Goal: Information Seeking & Learning: Learn about a topic

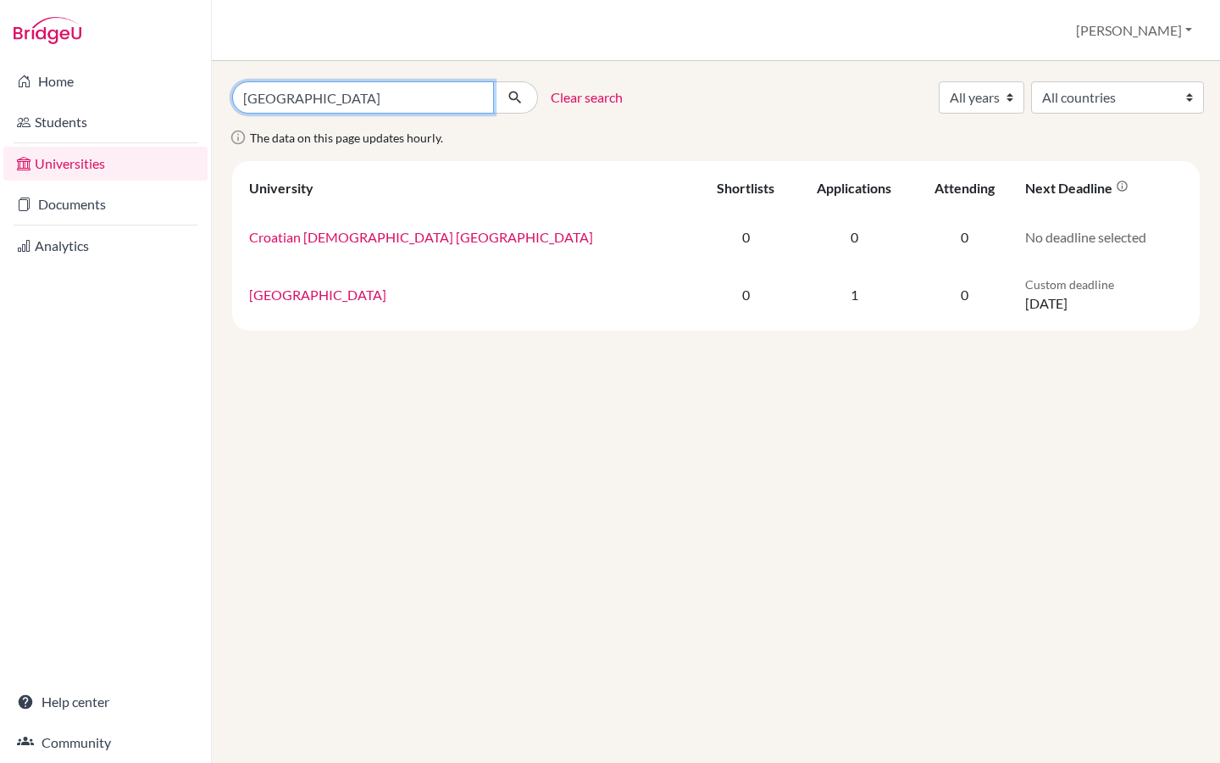
drag, startPoint x: 382, startPoint y: 99, endPoint x: 171, endPoint y: 99, distance: 211.0
click at [171, 99] on div "Home Students Universities Documents Analytics Help center Community Universiti…" at bounding box center [610, 381] width 1220 height 763
paste input "Veterinary Medicine in [GEOGRAPHIC_DATA] in [GEOGRAPHIC_DATA]"
type input "[GEOGRAPHIC_DATA] in [GEOGRAPHIC_DATA] in [GEOGRAPHIC_DATA]"
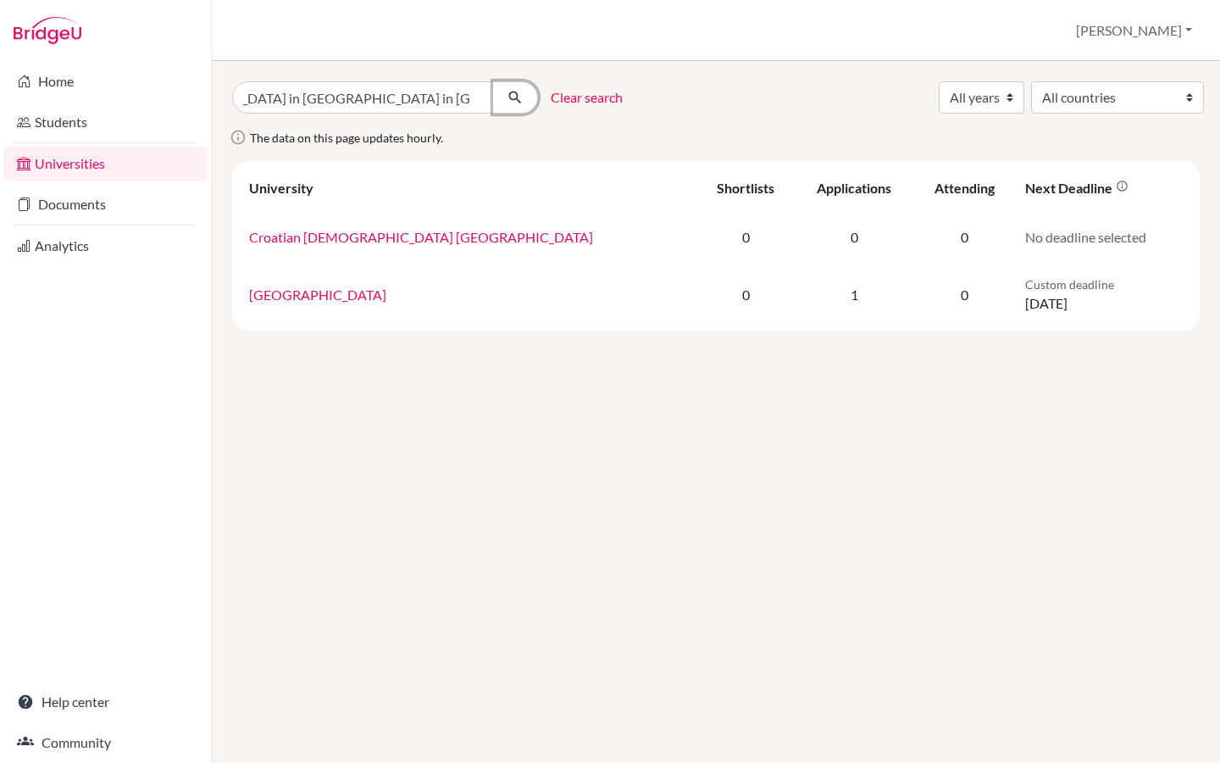
click at [519, 101] on icon "submit" at bounding box center [515, 97] width 17 height 17
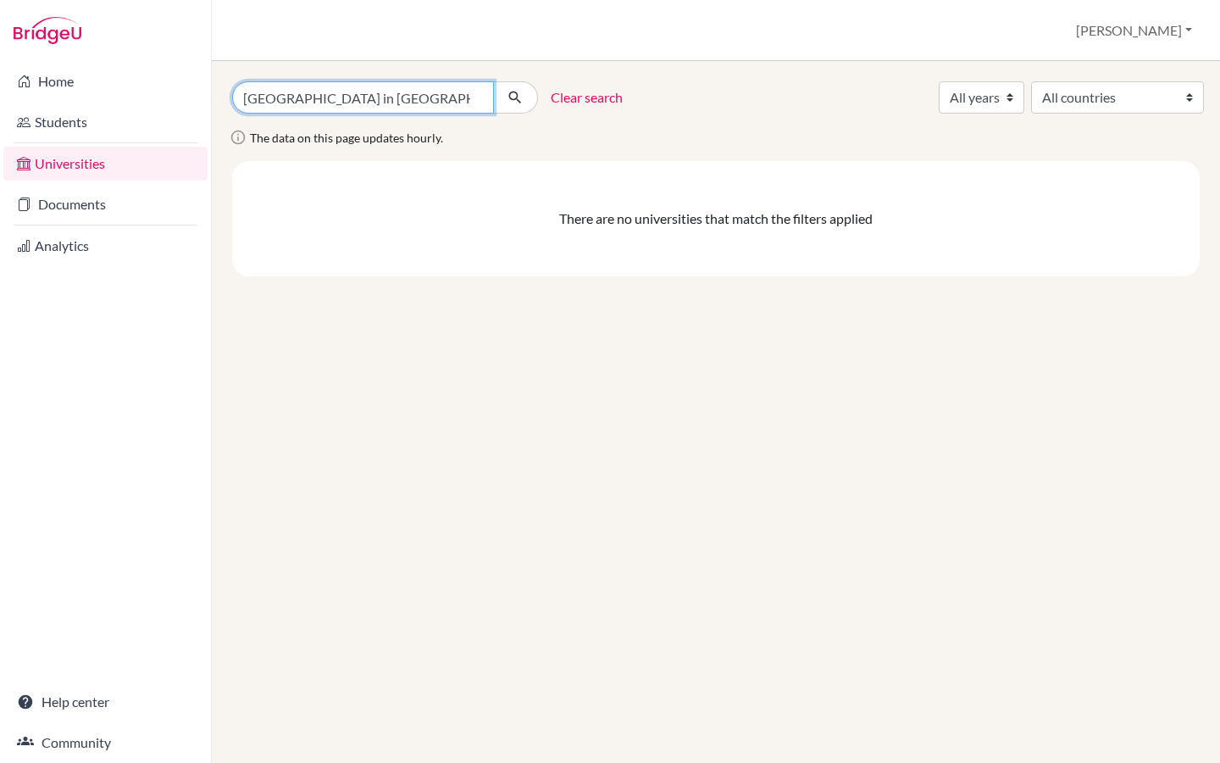
scroll to position [0, 94]
drag, startPoint x: 447, startPoint y: 101, endPoint x: 512, endPoint y: 101, distance: 65.2
click at [512, 101] on div "[GEOGRAPHIC_DATA] in [GEOGRAPHIC_DATA] in [GEOGRAPHIC_DATA]" at bounding box center [385, 97] width 306 height 32
type input "University of Veterinary Medicine"
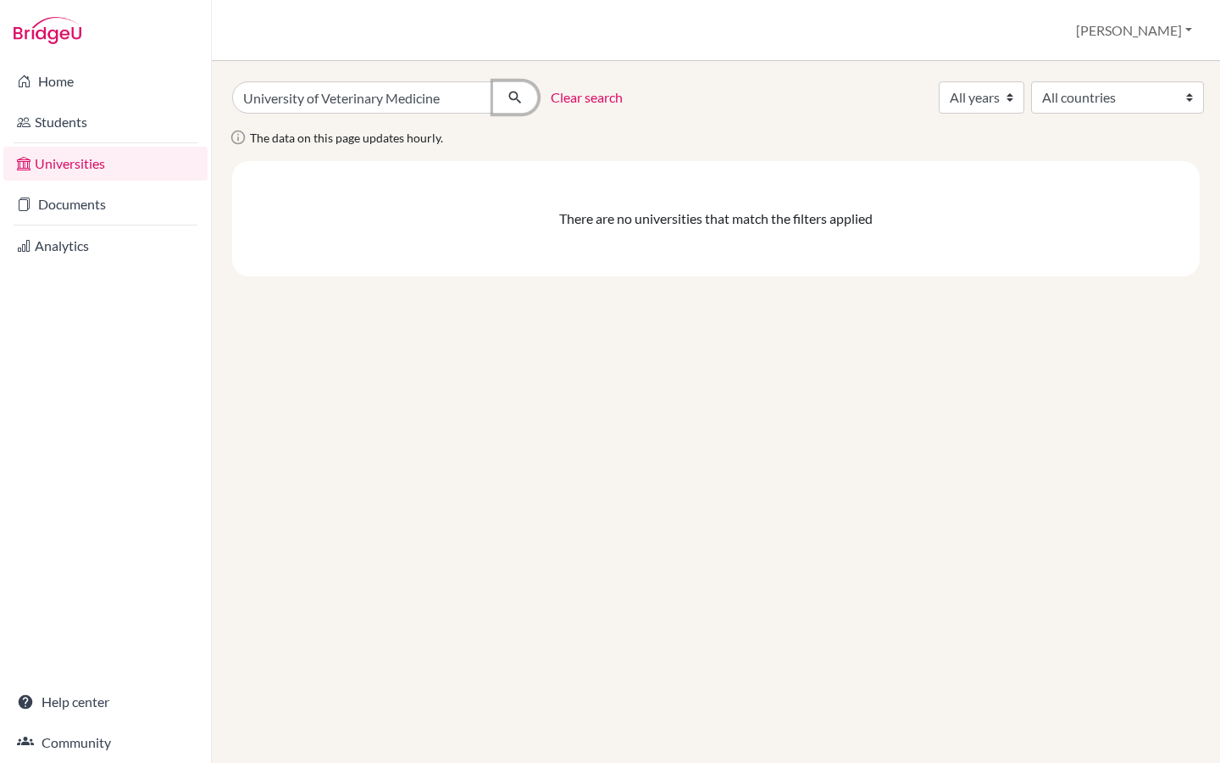
click at [514, 99] on icon "submit" at bounding box center [515, 97] width 17 height 17
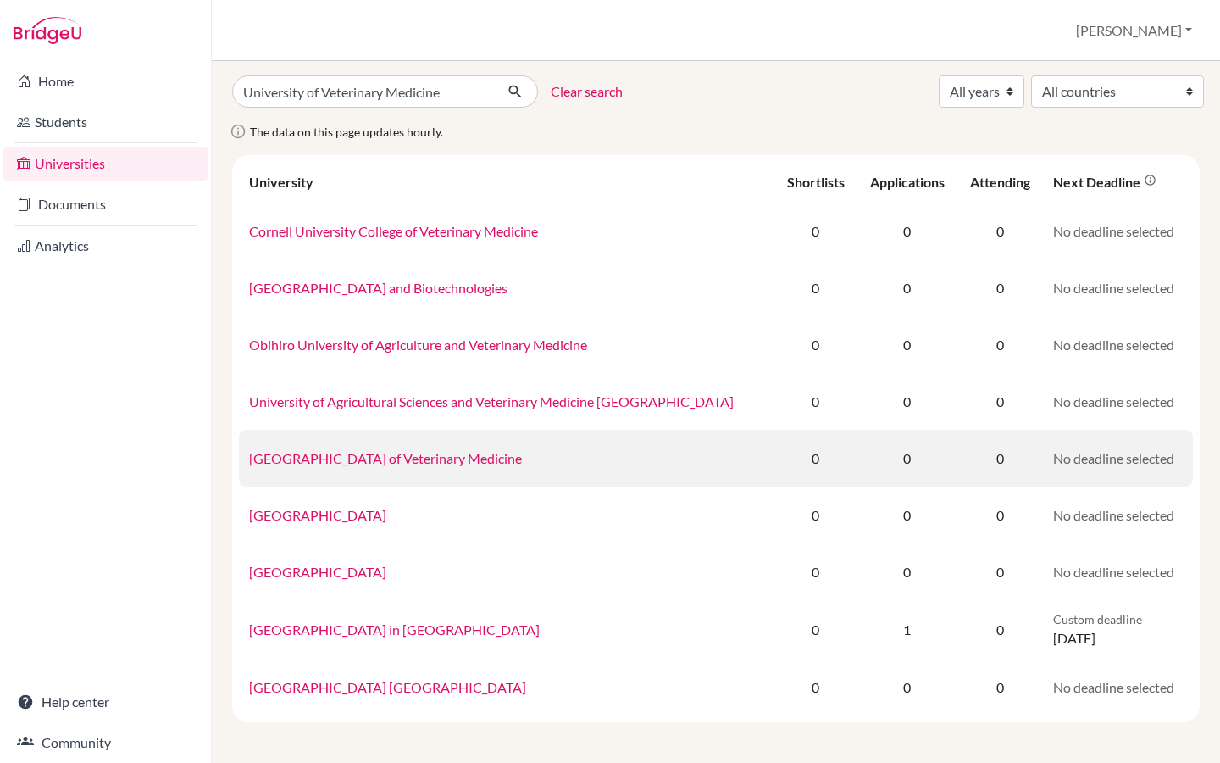
scroll to position [5, 0]
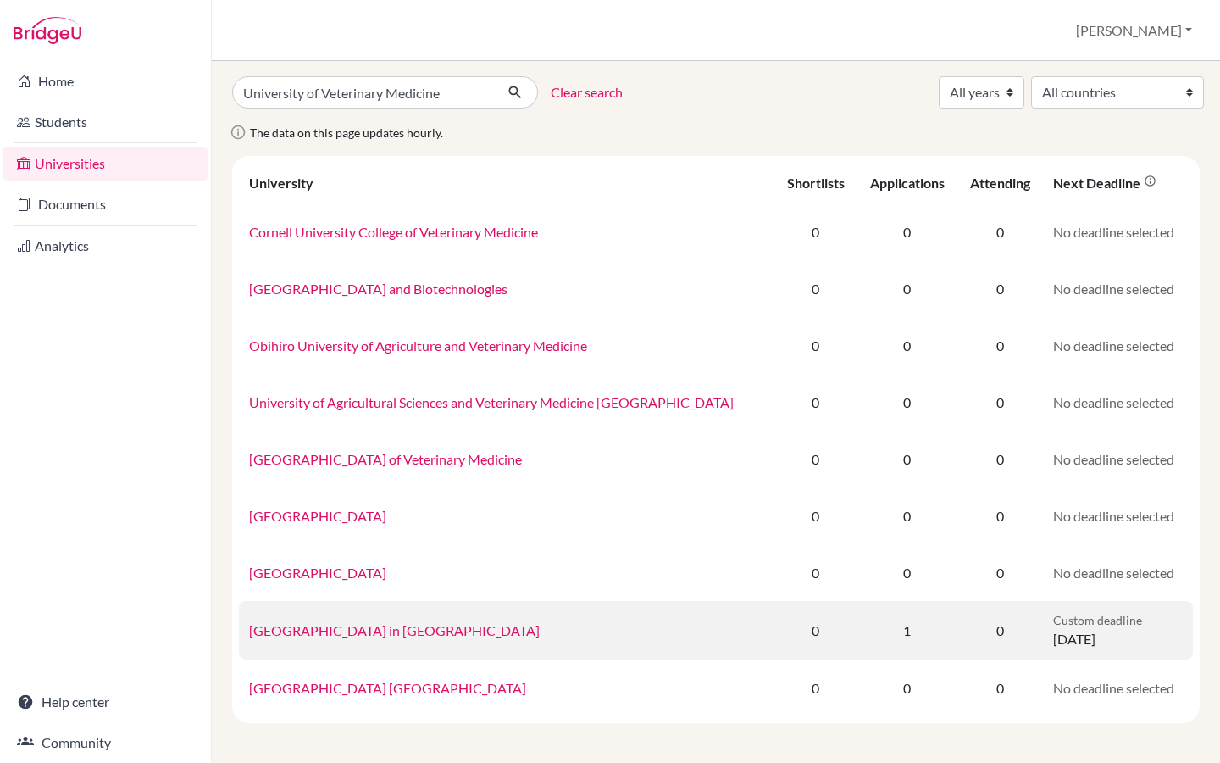
click at [402, 630] on link "University of Veterinary Medicine in Košice" at bounding box center [394, 630] width 291 height 16
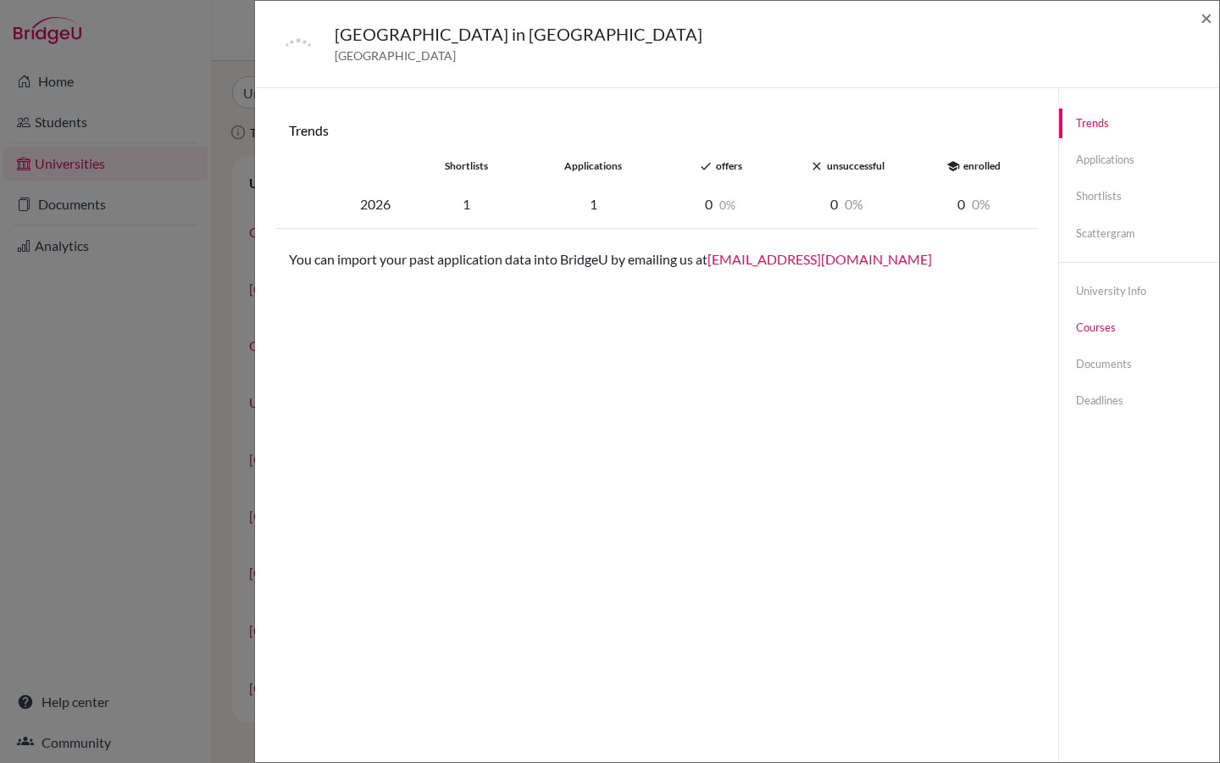
click at [1086, 337] on link "Courses" at bounding box center [1139, 328] width 160 height 30
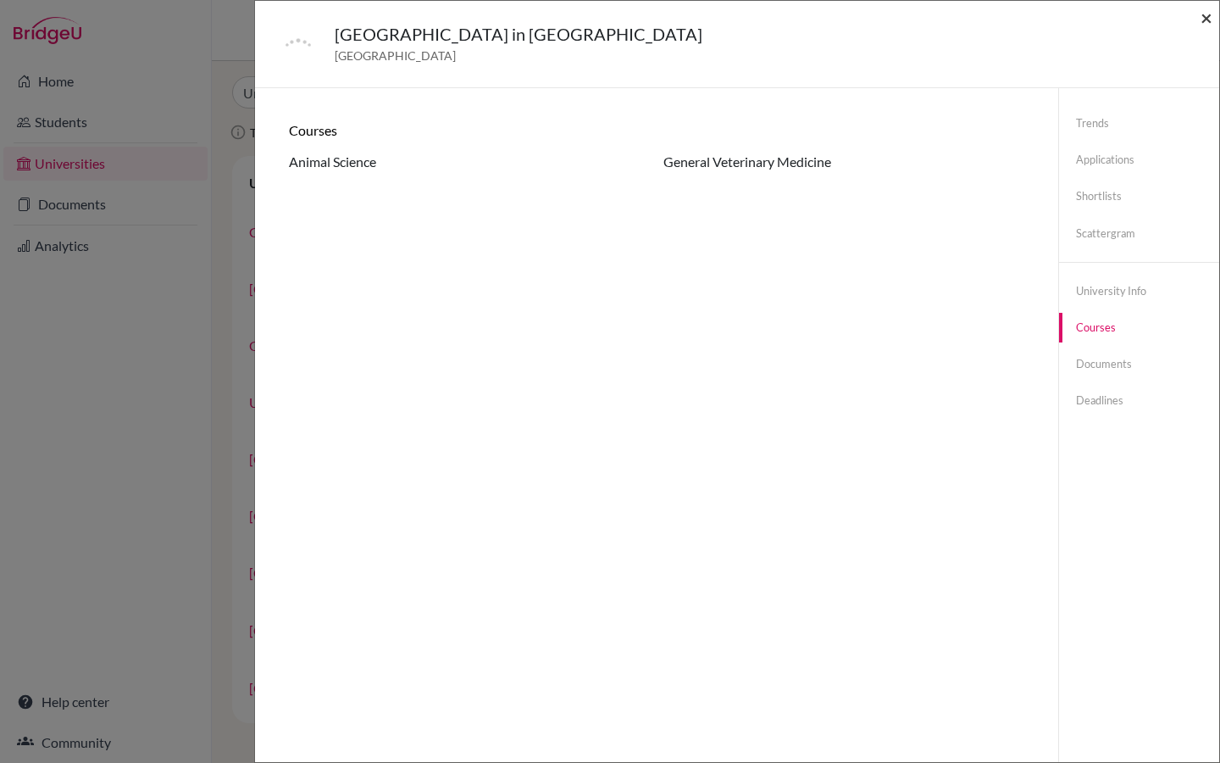
click at [1209, 22] on span "×" at bounding box center [1207, 17] width 12 height 25
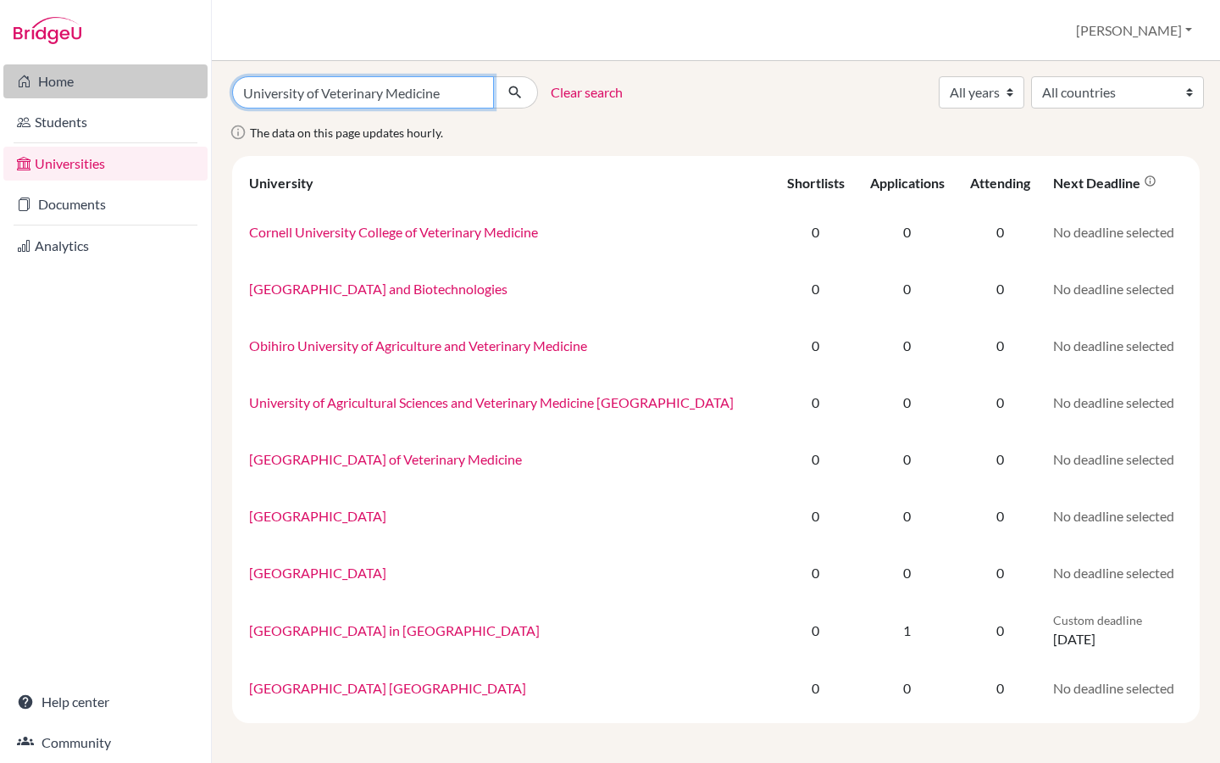
drag, startPoint x: 450, startPoint y: 92, endPoint x: 110, endPoint y: 92, distance: 339.8
click at [110, 92] on div "Home Students Universities Documents Analytics Help center Community Universiti…" at bounding box center [610, 381] width 1220 height 763
paste input "Split"
type input "University of Split"
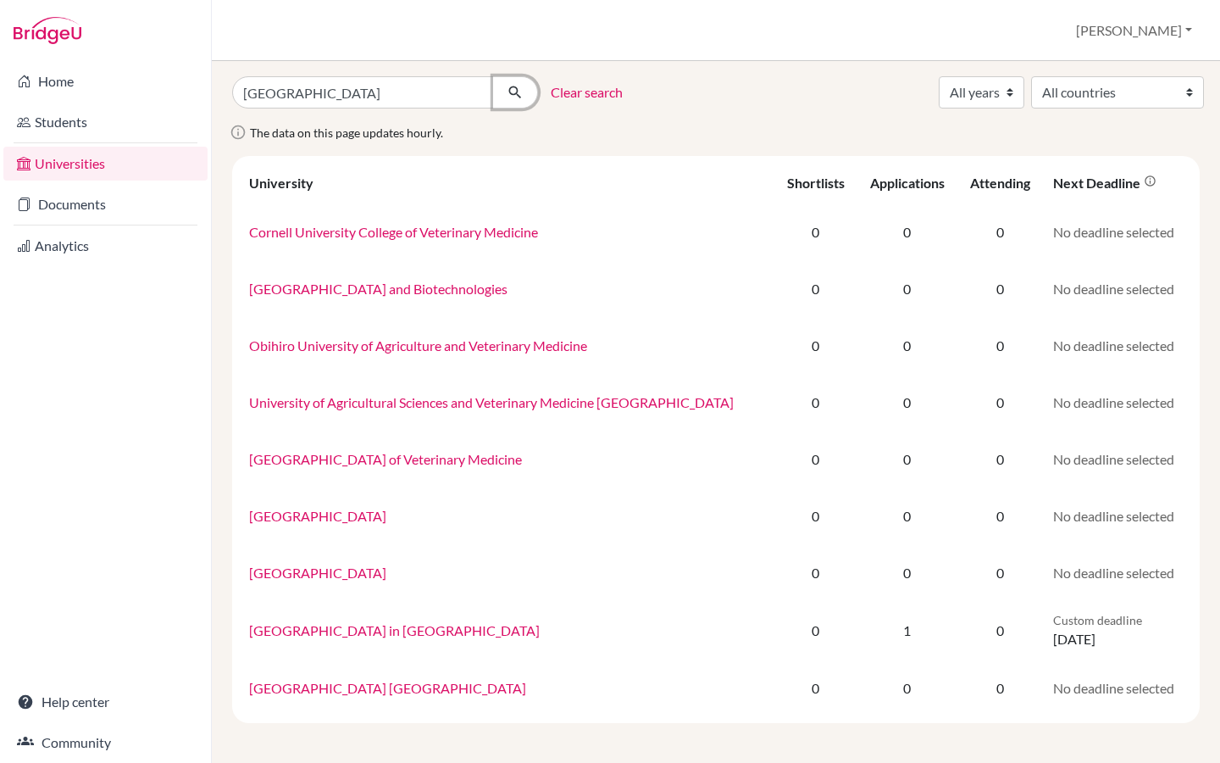
click at [513, 96] on icon "submit" at bounding box center [515, 92] width 17 height 17
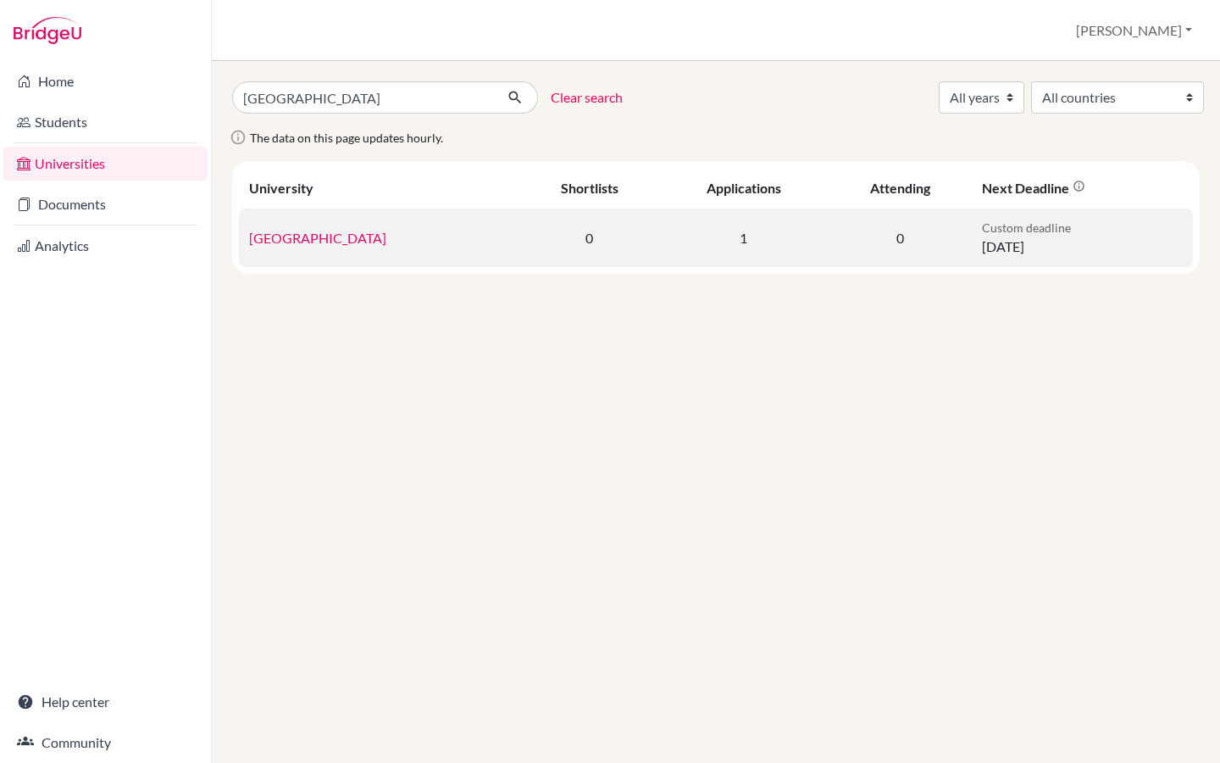
click at [286, 237] on link "University of Split" at bounding box center [317, 238] width 137 height 16
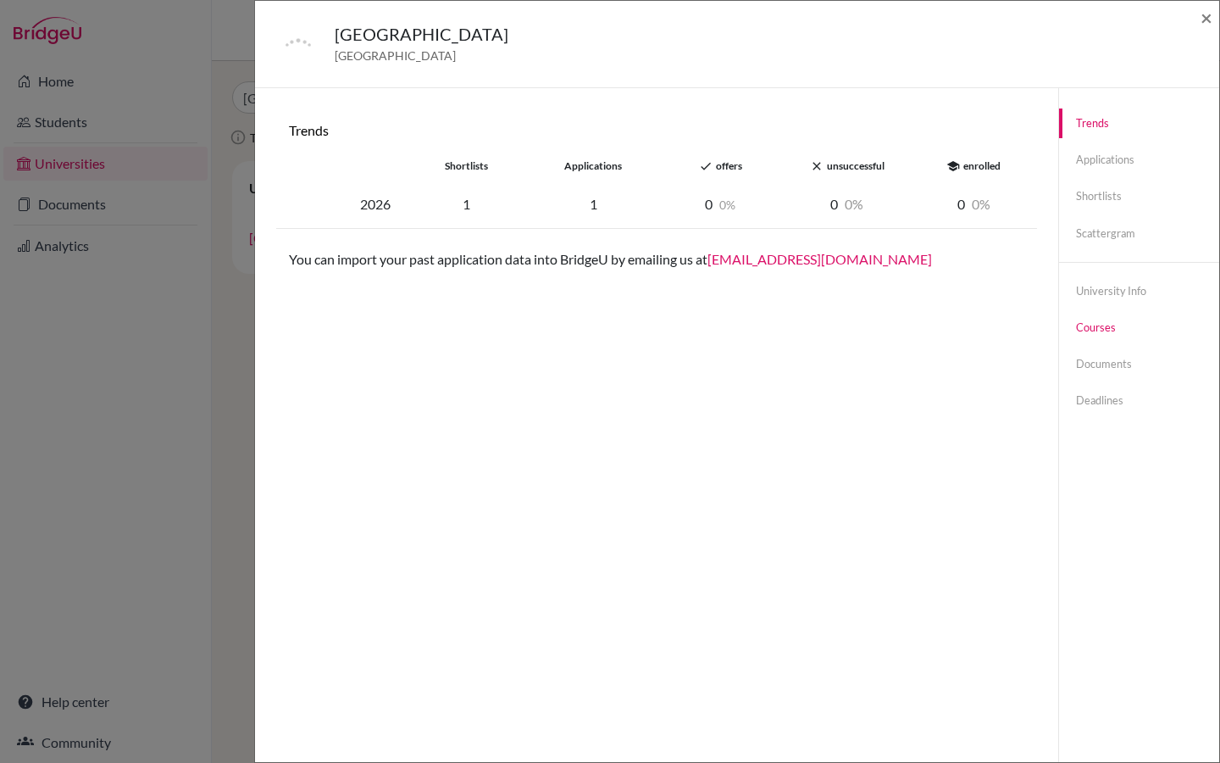
click at [1093, 326] on link "Courses" at bounding box center [1139, 328] width 160 height 30
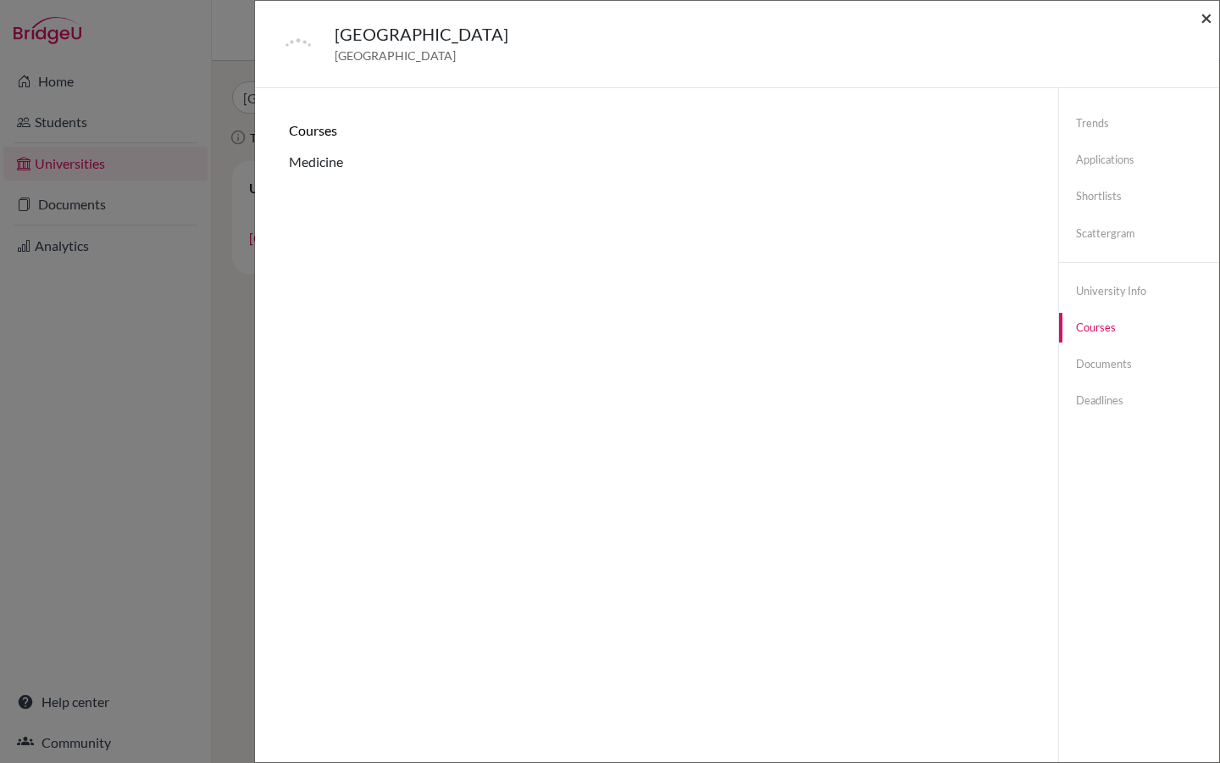
click at [1210, 21] on span "×" at bounding box center [1207, 17] width 12 height 25
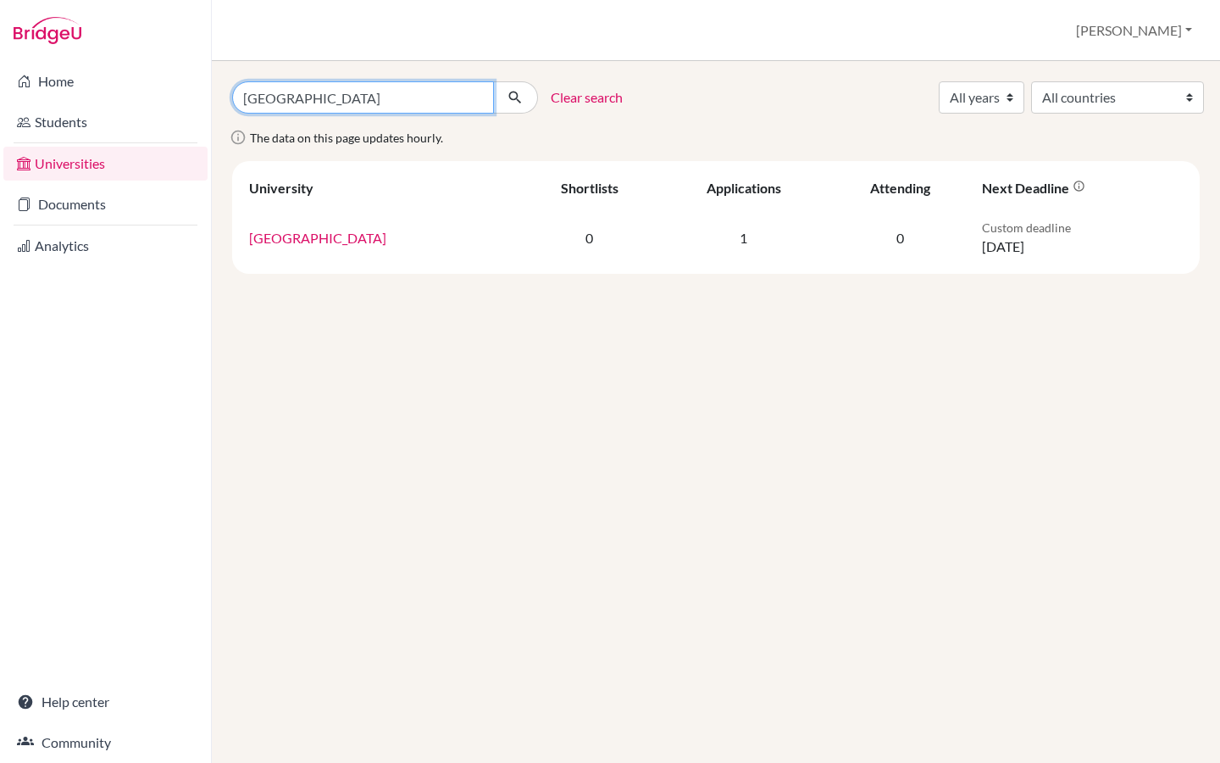
drag, startPoint x: 374, startPoint y: 100, endPoint x: 216, endPoint y: 100, distance: 157.6
click at [216, 100] on div "University of Split Clear search All years 2033 2031 2030 2029 2028 2027 2026 2…" at bounding box center [716, 412] width 1008 height 702
paste input "Escola Superior de Saúde Egas Moniz"
type input "Escola Superior de Saúde Egas Moniz"
click at [527, 107] on button "submit" at bounding box center [515, 97] width 45 height 32
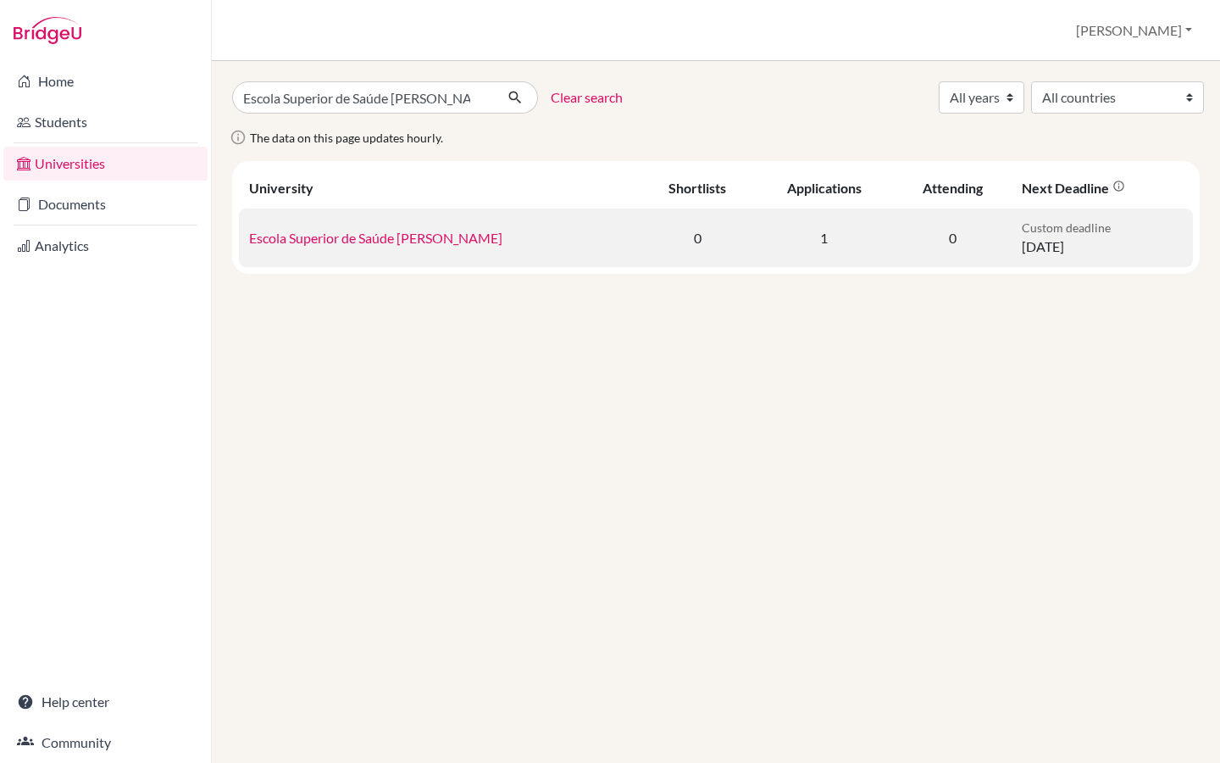
click at [382, 245] on link "Escola Superior de Saúde [PERSON_NAME]" at bounding box center [375, 238] width 253 height 16
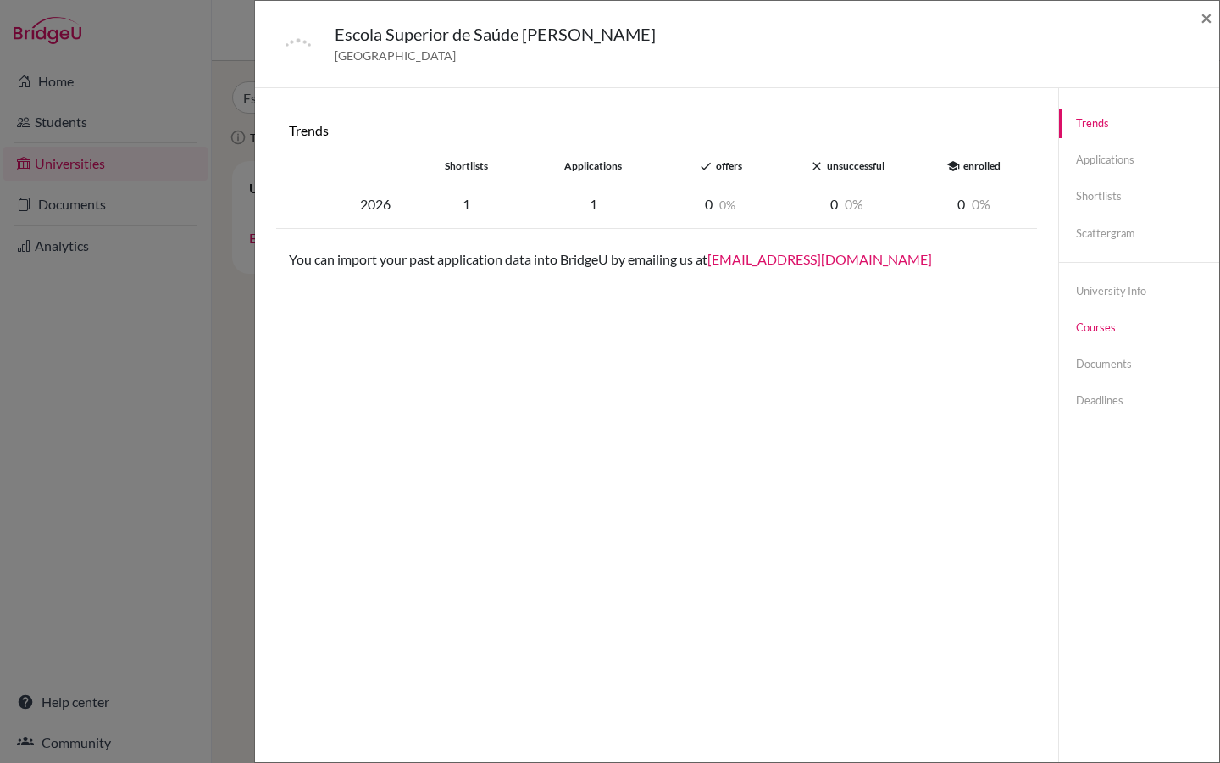
click at [1121, 328] on link "Courses" at bounding box center [1139, 328] width 160 height 30
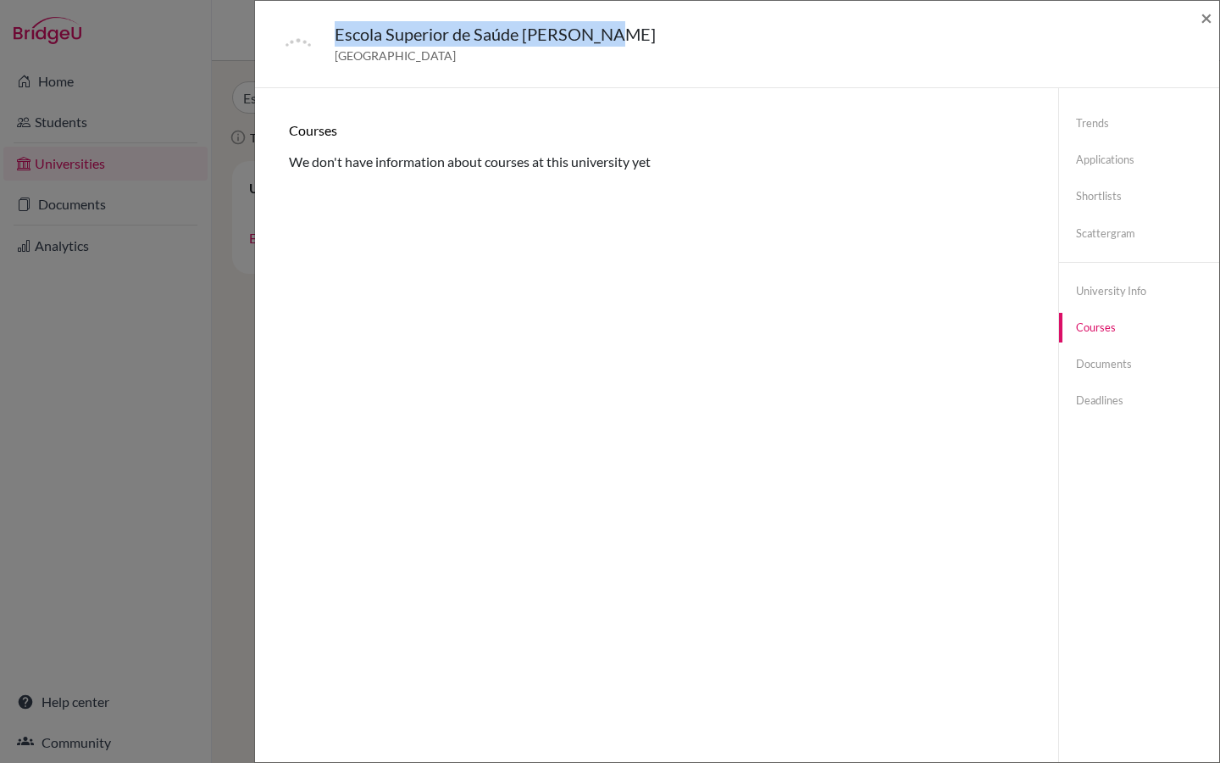
drag, startPoint x: 331, startPoint y: 35, endPoint x: 669, endPoint y: 33, distance: 338.1
click at [669, 33] on div "Escola Superior de Saúde [PERSON_NAME] [GEOGRAPHIC_DATA]" at bounding box center [731, 44] width 912 height 46
copy h5 "Escola Superior de Saúde [PERSON_NAME]"
drag, startPoint x: 1201, startPoint y: 13, endPoint x: 1202, endPoint y: 663, distance: 650.8
click at [1202, 13] on span "×" at bounding box center [1207, 17] width 12 height 25
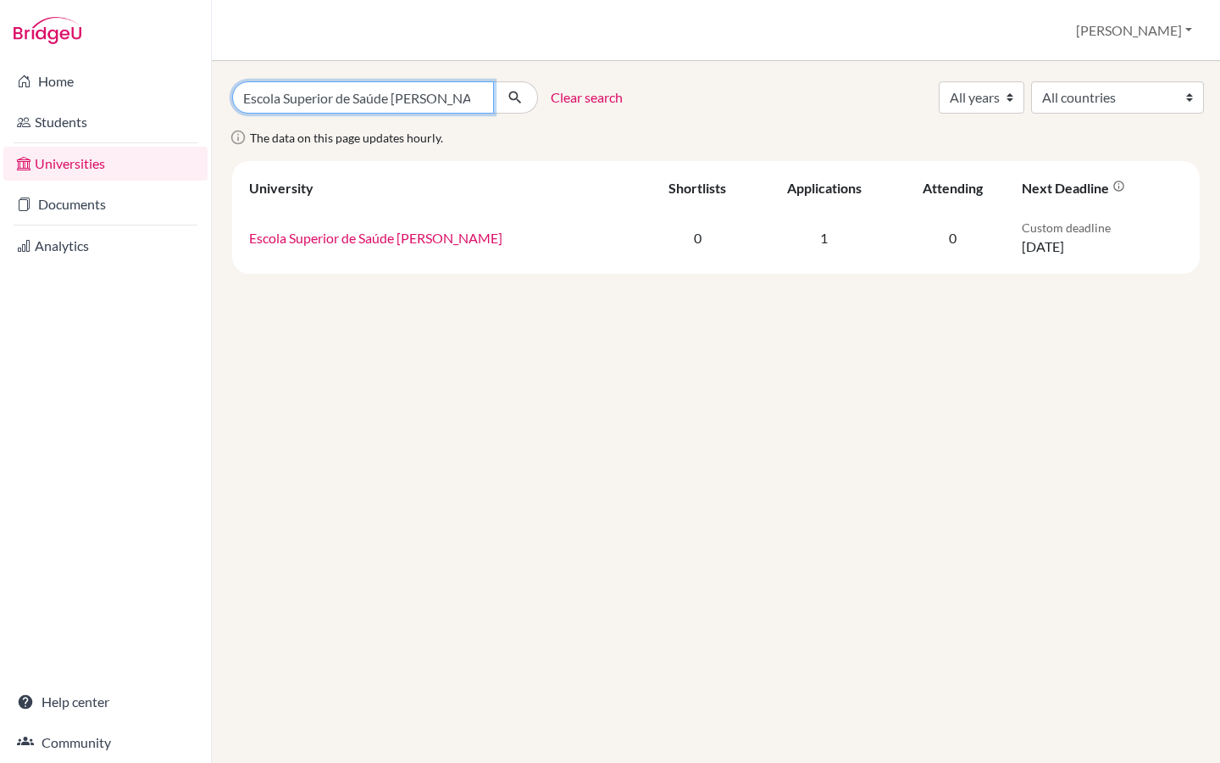
click at [476, 99] on input "Escola Superior de Saúde Egas Moniz" at bounding box center [363, 97] width 262 height 32
paste input "[GEOGRAPHIC_DATA]"
type input "[GEOGRAPHIC_DATA]"
click at [522, 96] on icon "submit" at bounding box center [515, 97] width 17 height 17
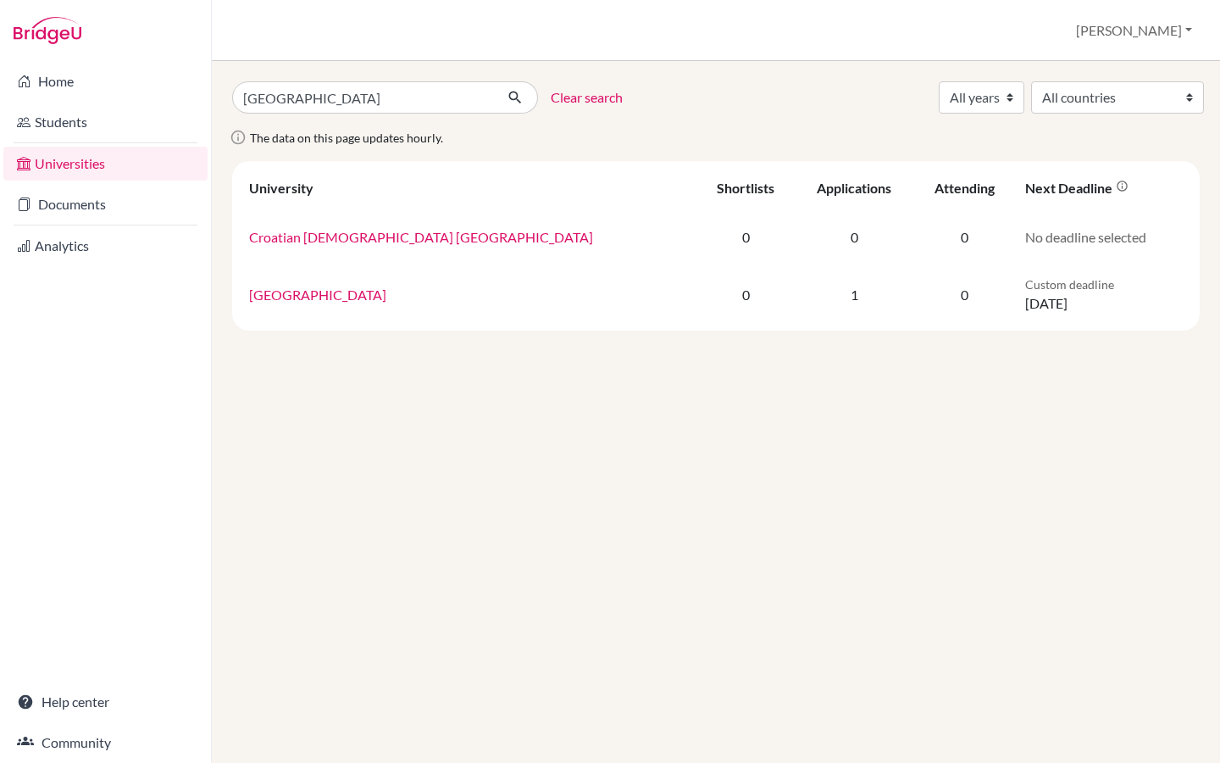
click at [350, 294] on link "[GEOGRAPHIC_DATA]" at bounding box center [317, 294] width 137 height 16
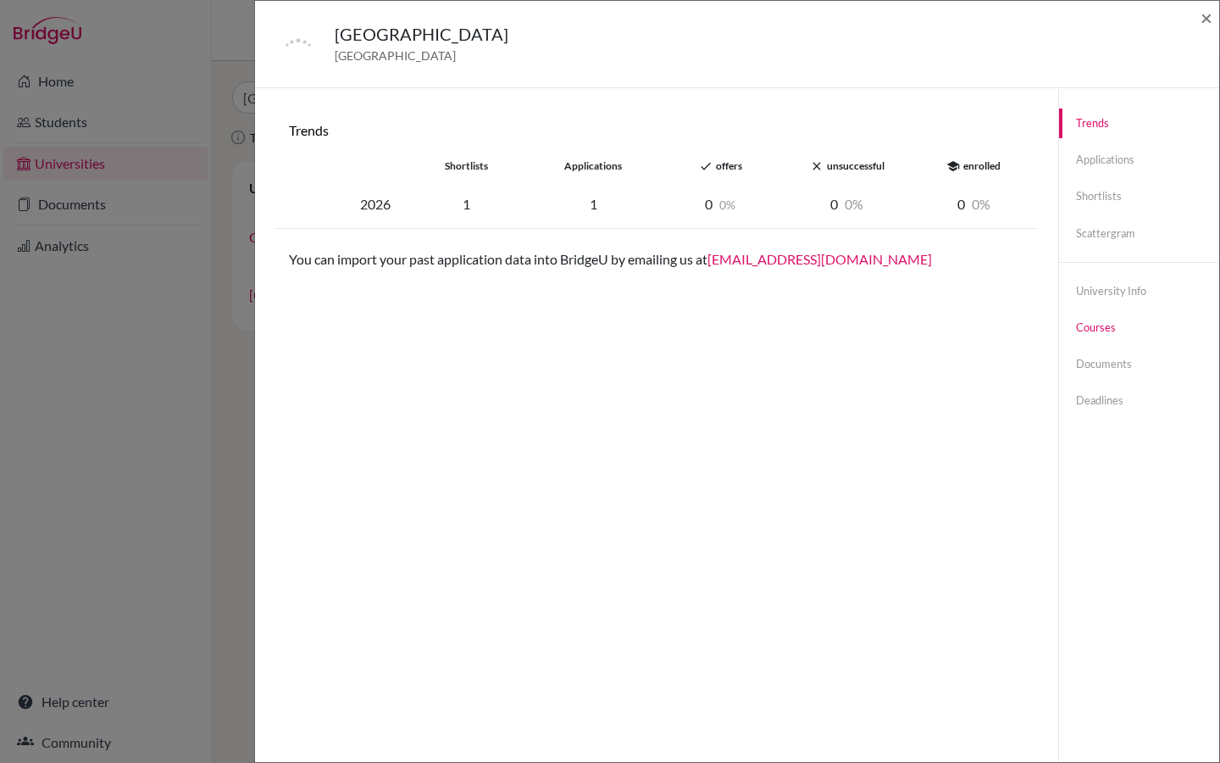
click at [1103, 331] on link "Courses" at bounding box center [1139, 328] width 160 height 30
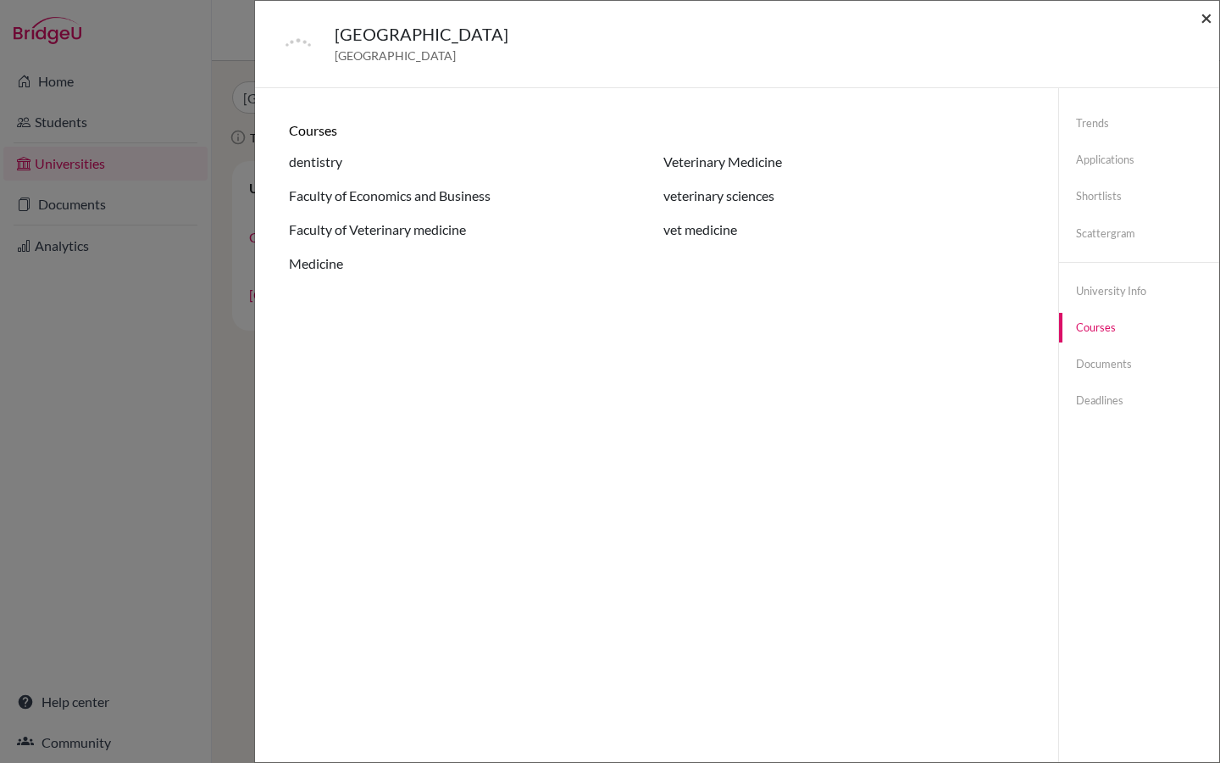
click at [1209, 22] on span "×" at bounding box center [1207, 17] width 12 height 25
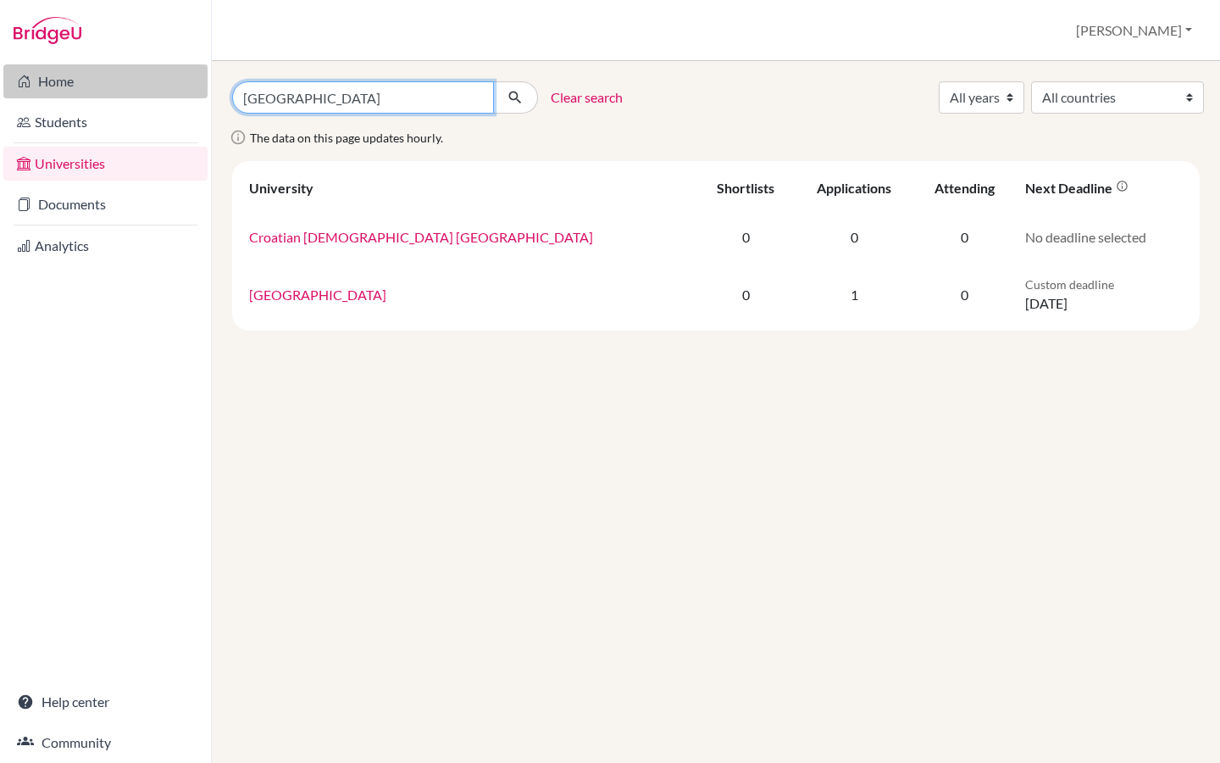
drag, startPoint x: 378, startPoint y: 97, endPoint x: 192, endPoint y: 97, distance: 185.6
click at [192, 97] on div "Home Students Universities Documents Analytics Help center Community Universiti…" at bounding box center [610, 381] width 1220 height 763
paste input "Veterinary Medicine in [GEOGRAPHIC_DATA] in [GEOGRAPHIC_DATA]"
type input "[GEOGRAPHIC_DATA] in [GEOGRAPHIC_DATA] in [GEOGRAPHIC_DATA]"
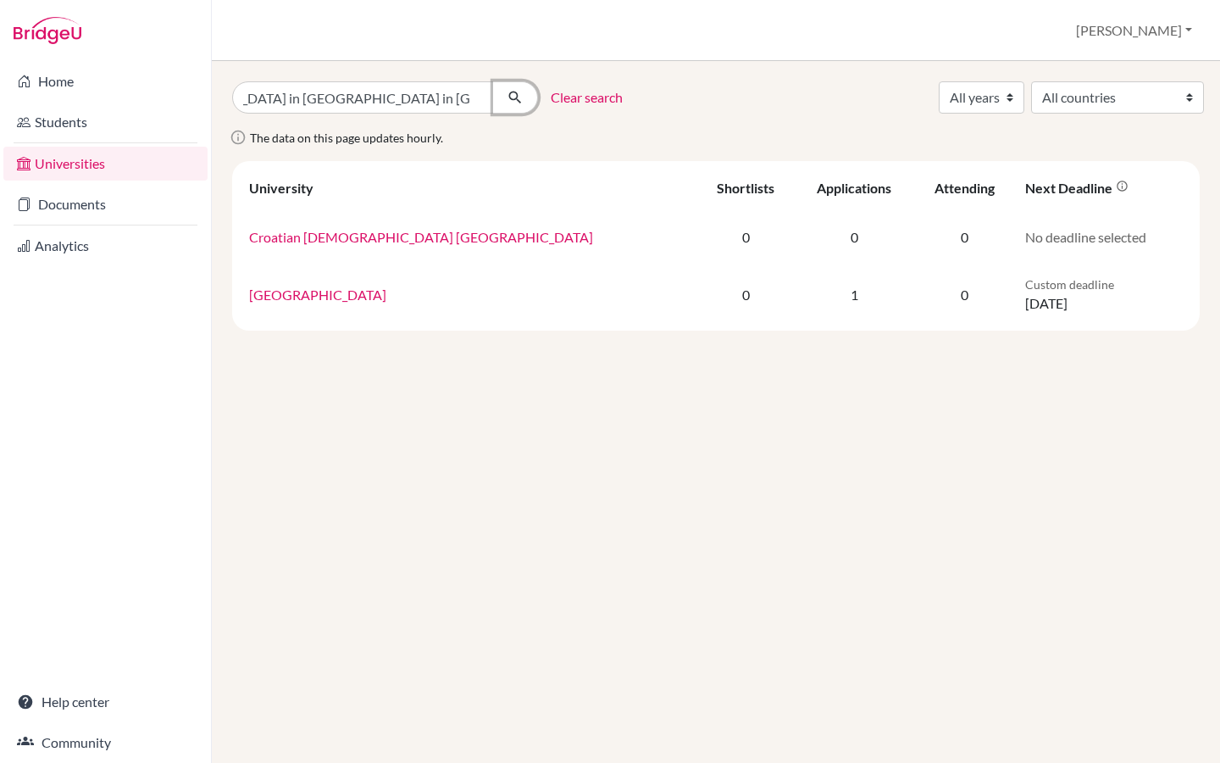
click at [522, 97] on icon "submit" at bounding box center [515, 97] width 17 height 17
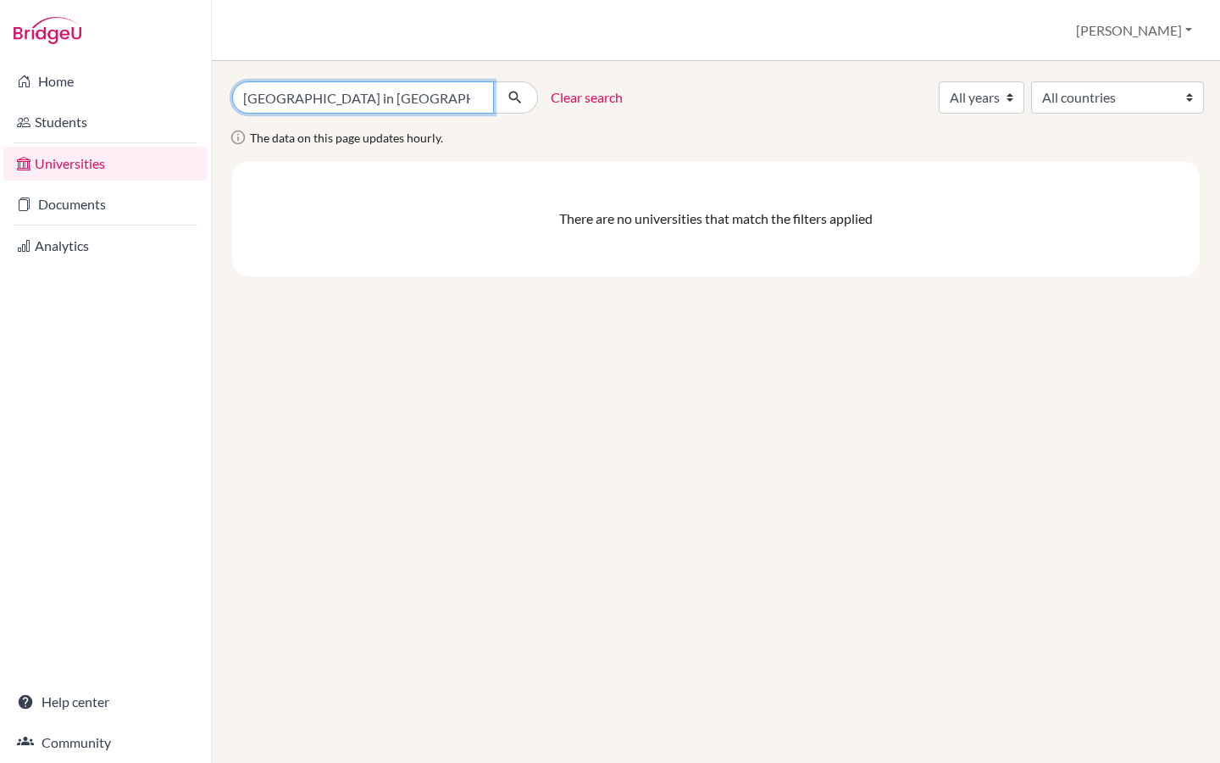
scroll to position [0, 94]
drag, startPoint x: 447, startPoint y: 100, endPoint x: 510, endPoint y: 100, distance: 62.7
click at [510, 100] on div "[GEOGRAPHIC_DATA] in [GEOGRAPHIC_DATA] in [GEOGRAPHIC_DATA]" at bounding box center [385, 97] width 306 height 32
type input "University of Veterinary Medicine"
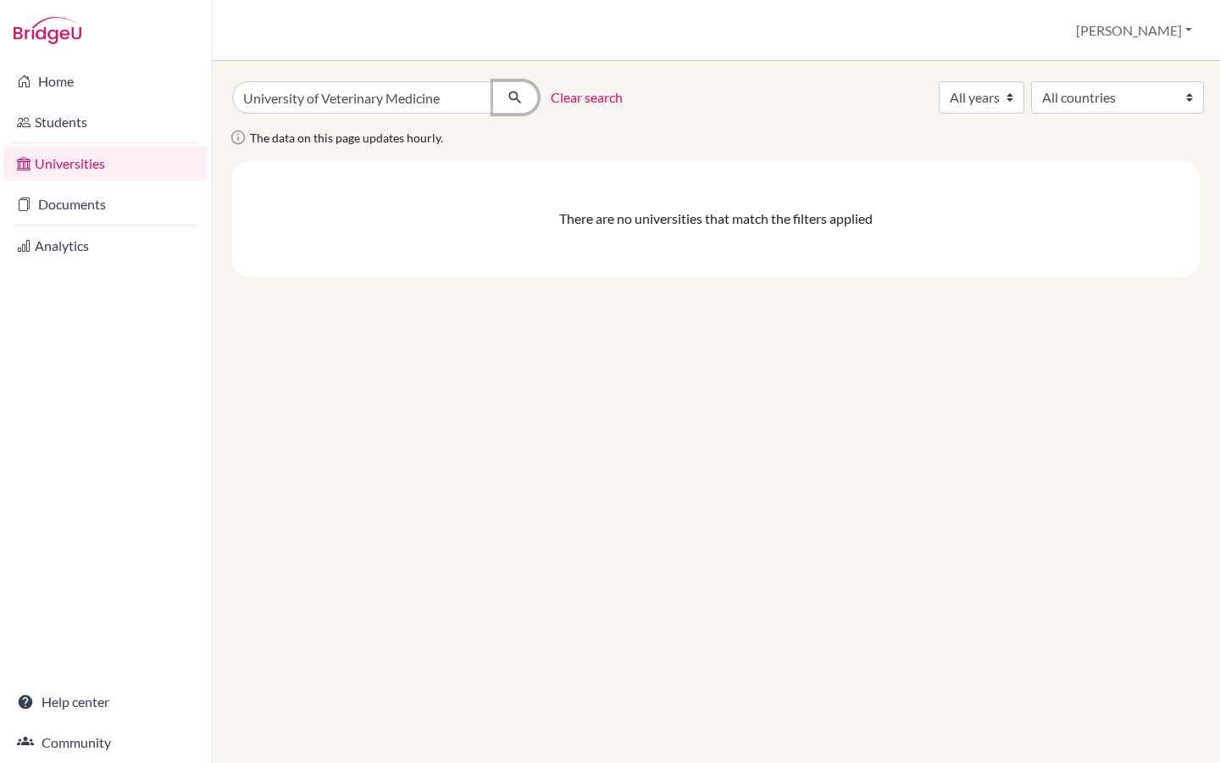
click at [518, 100] on icon "submit" at bounding box center [515, 97] width 17 height 17
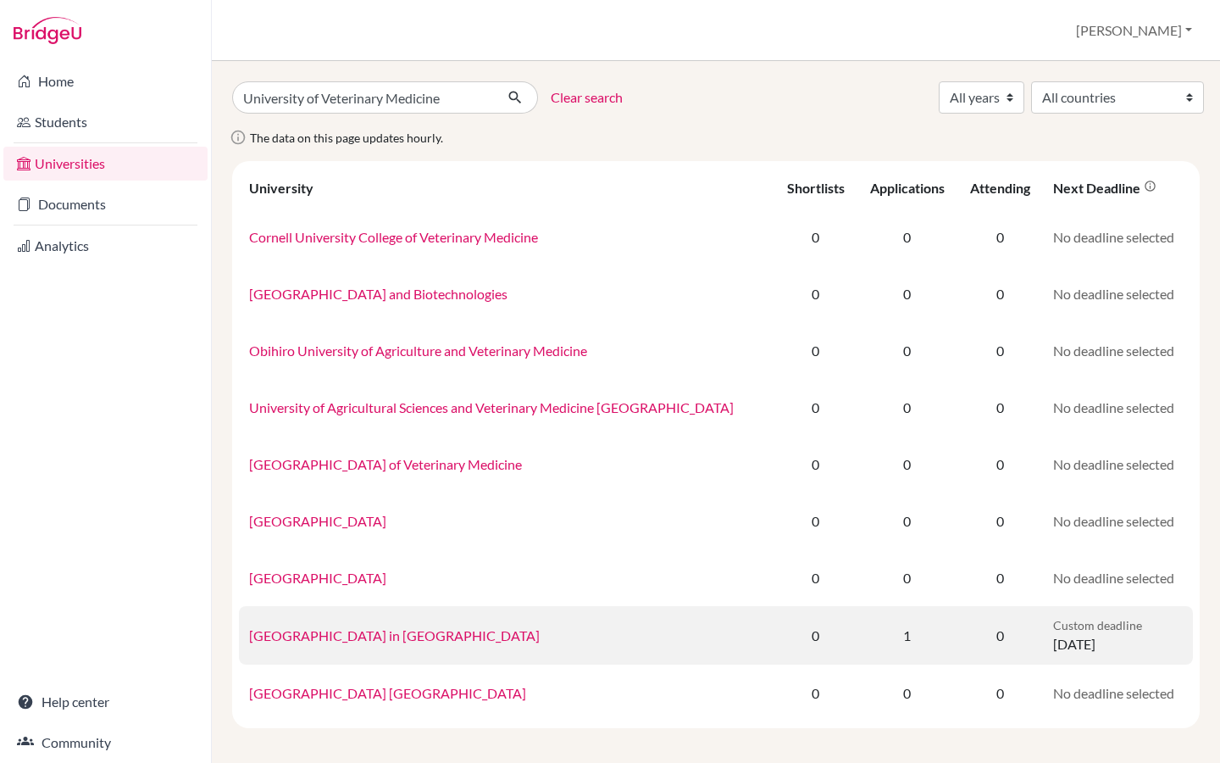
click at [447, 641] on link "University of Veterinary Medicine in Košice" at bounding box center [394, 635] width 291 height 16
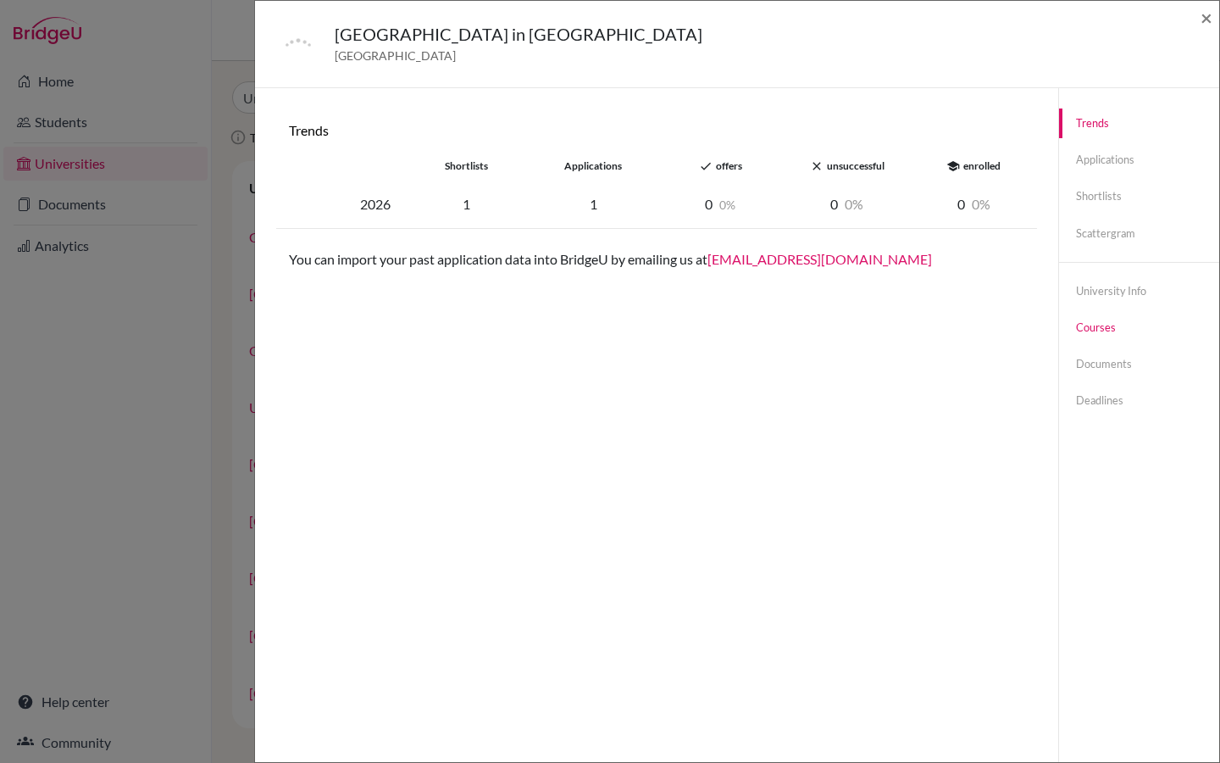
click at [1107, 328] on link "Courses" at bounding box center [1139, 328] width 160 height 30
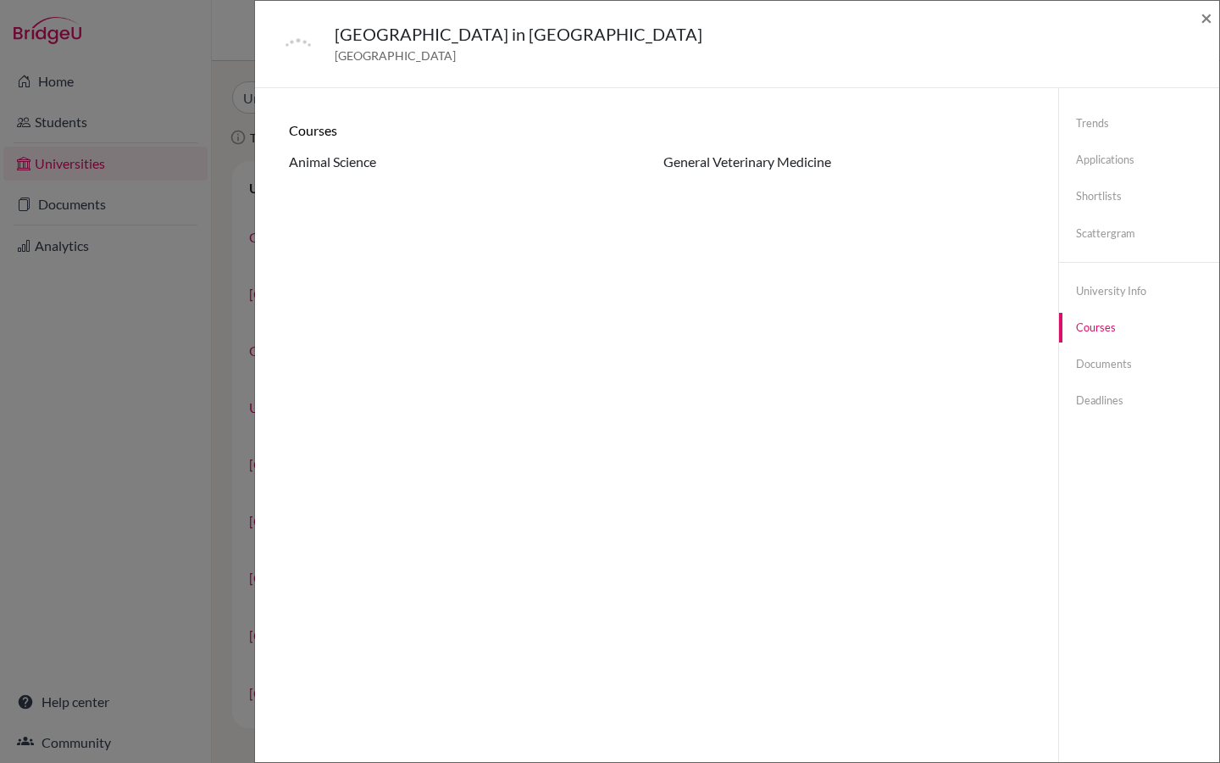
click at [1214, 13] on div "University of Veterinary Medicine in Košice Slovakia ×" at bounding box center [737, 44] width 964 height 87
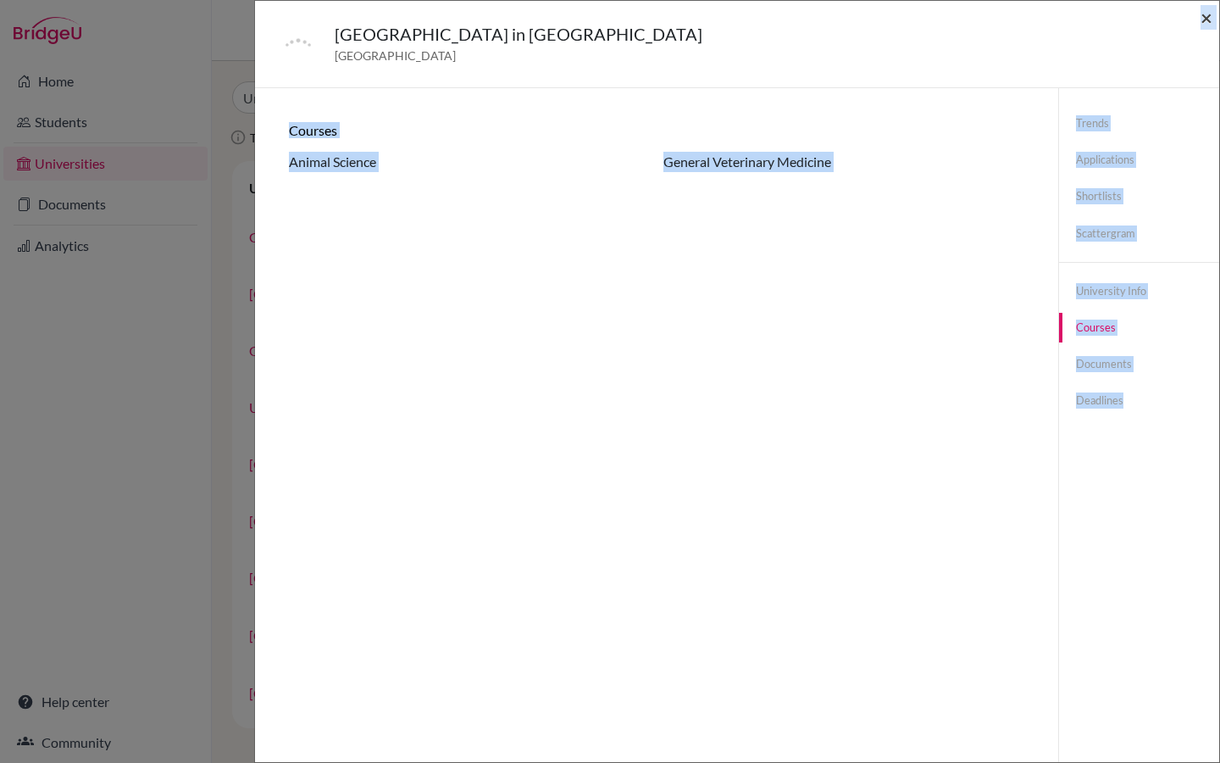
click at [1205, 22] on span "×" at bounding box center [1207, 17] width 12 height 25
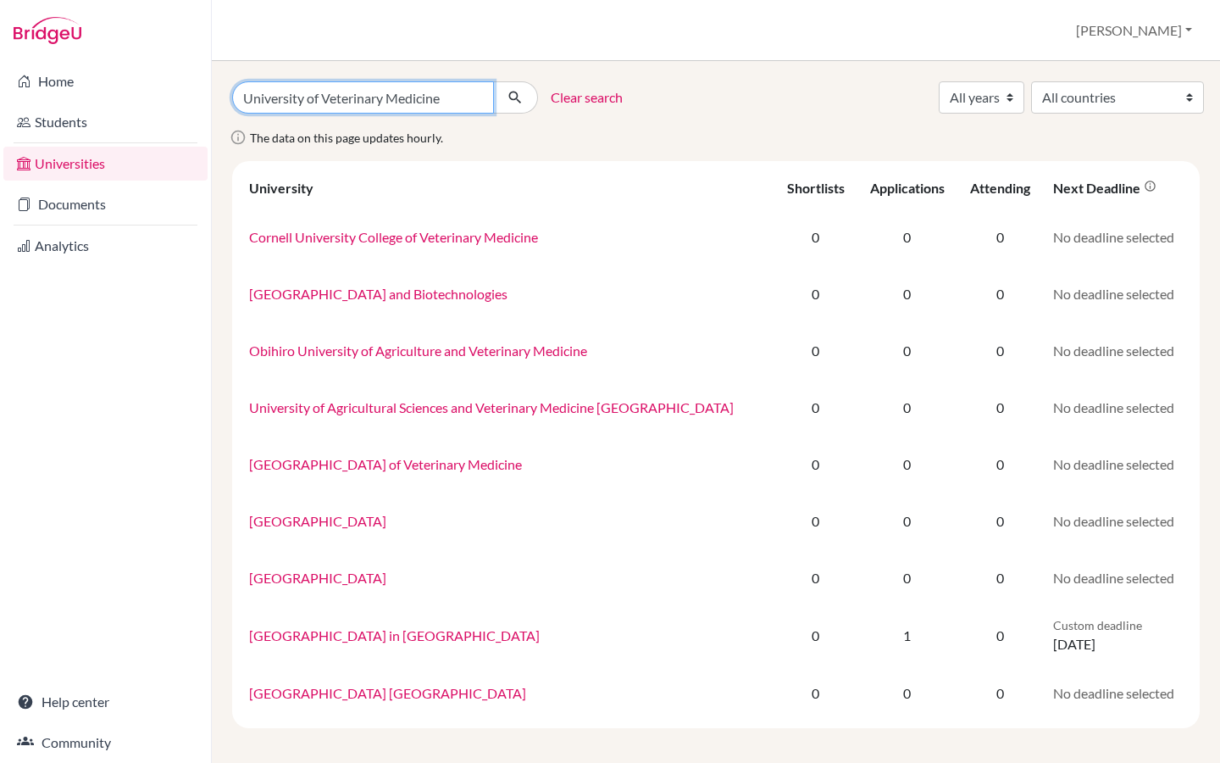
drag, startPoint x: 447, startPoint y: 99, endPoint x: 217, endPoint y: 99, distance: 229.6
click at [217, 99] on div "University of Veterinary Medicine Clear search All years 2033 2031 2030 2029 20…" at bounding box center [716, 412] width 1008 height 702
paste input "Veterinary and Pharmaceutical Sciences Brno"
type input "Veterinary and Pharmaceutical Sciences Brno"
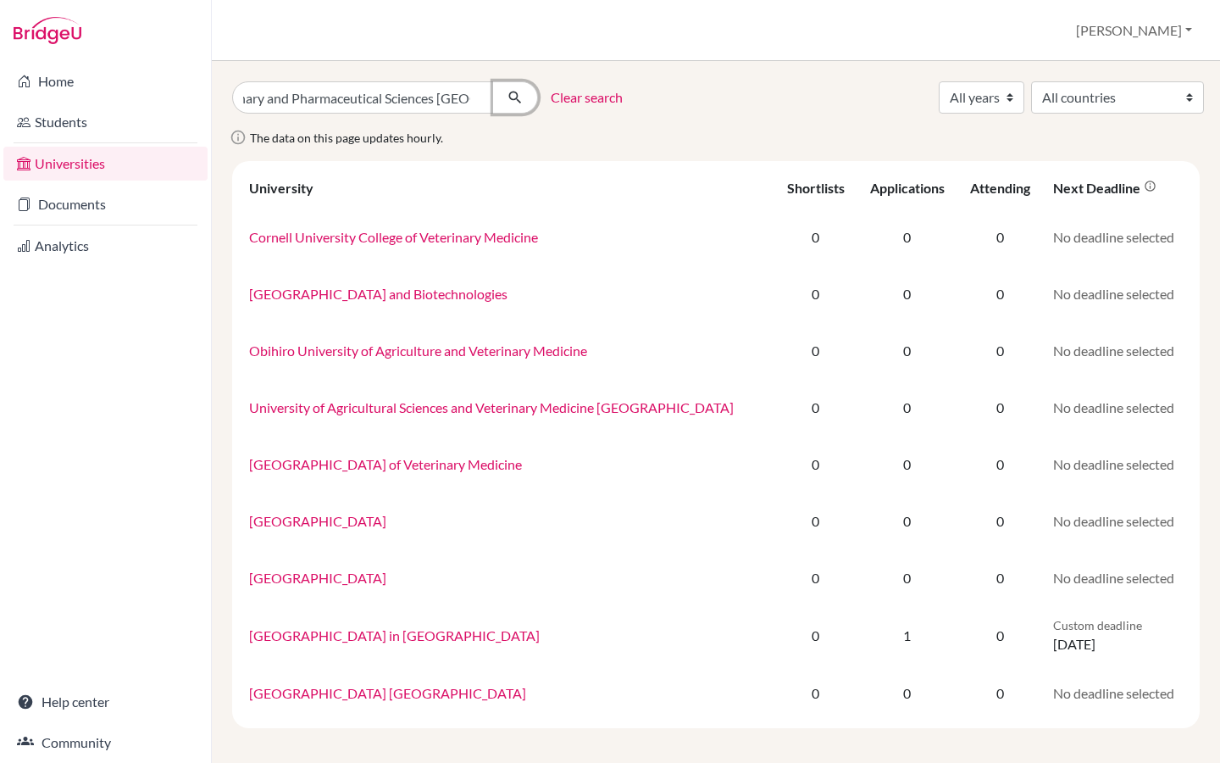
scroll to position [0, 0]
click at [511, 94] on icon "submit" at bounding box center [515, 97] width 17 height 17
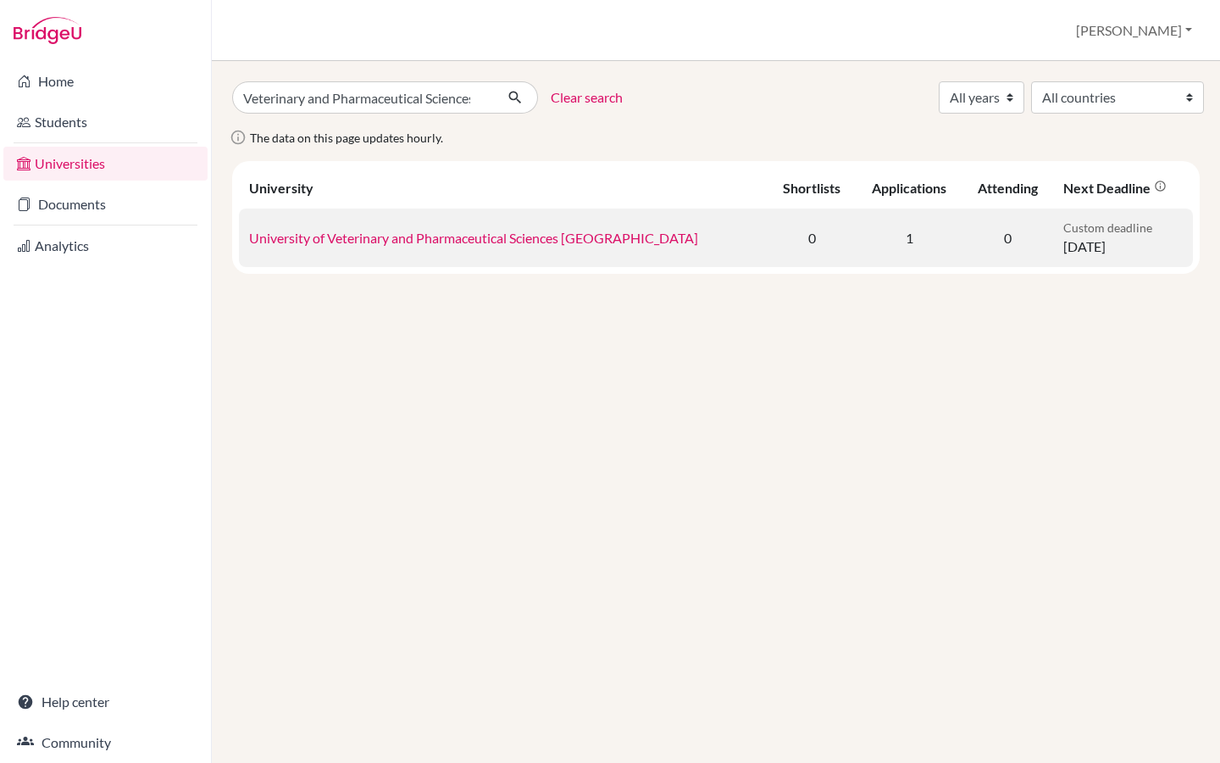
click at [512, 227] on td "University of Veterinary and Pharmaceutical Sciences [GEOGRAPHIC_DATA]" at bounding box center [503, 237] width 529 height 58
click at [525, 236] on link "University of Veterinary and Pharmaceutical Sciences Brno" at bounding box center [473, 238] width 449 height 16
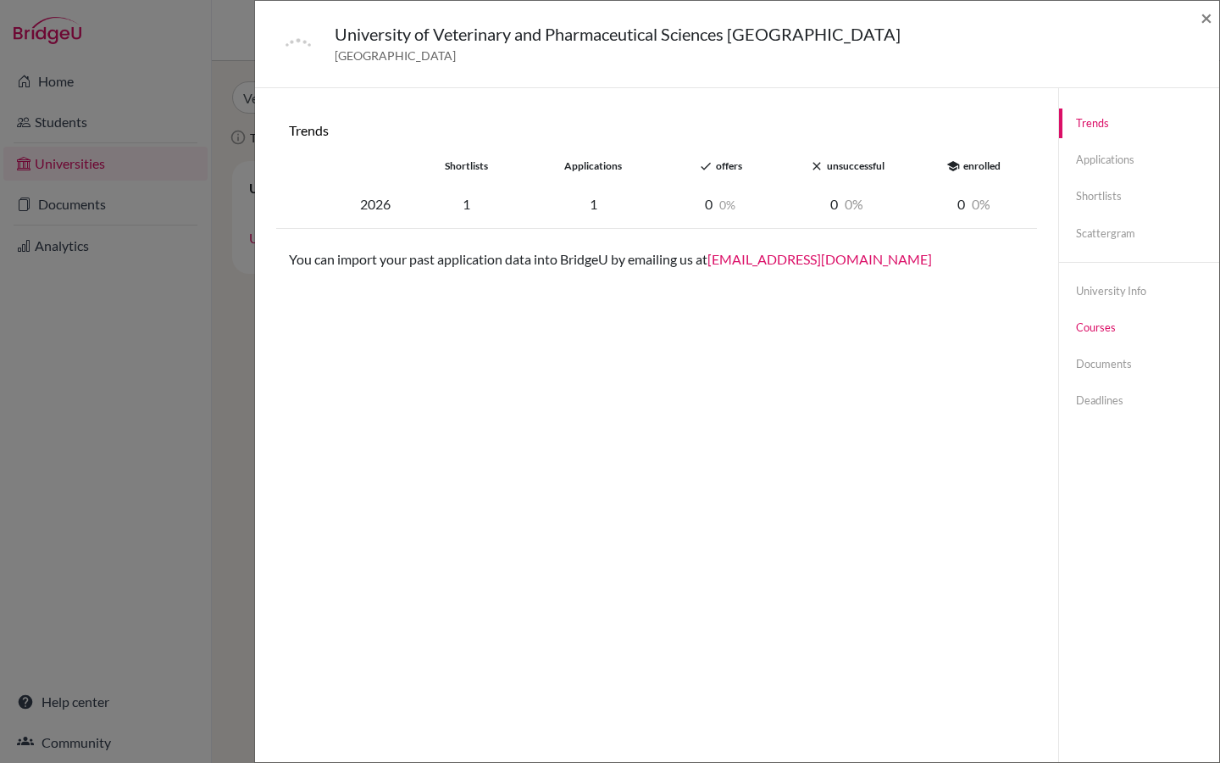
click at [1097, 329] on link "Courses" at bounding box center [1139, 328] width 160 height 30
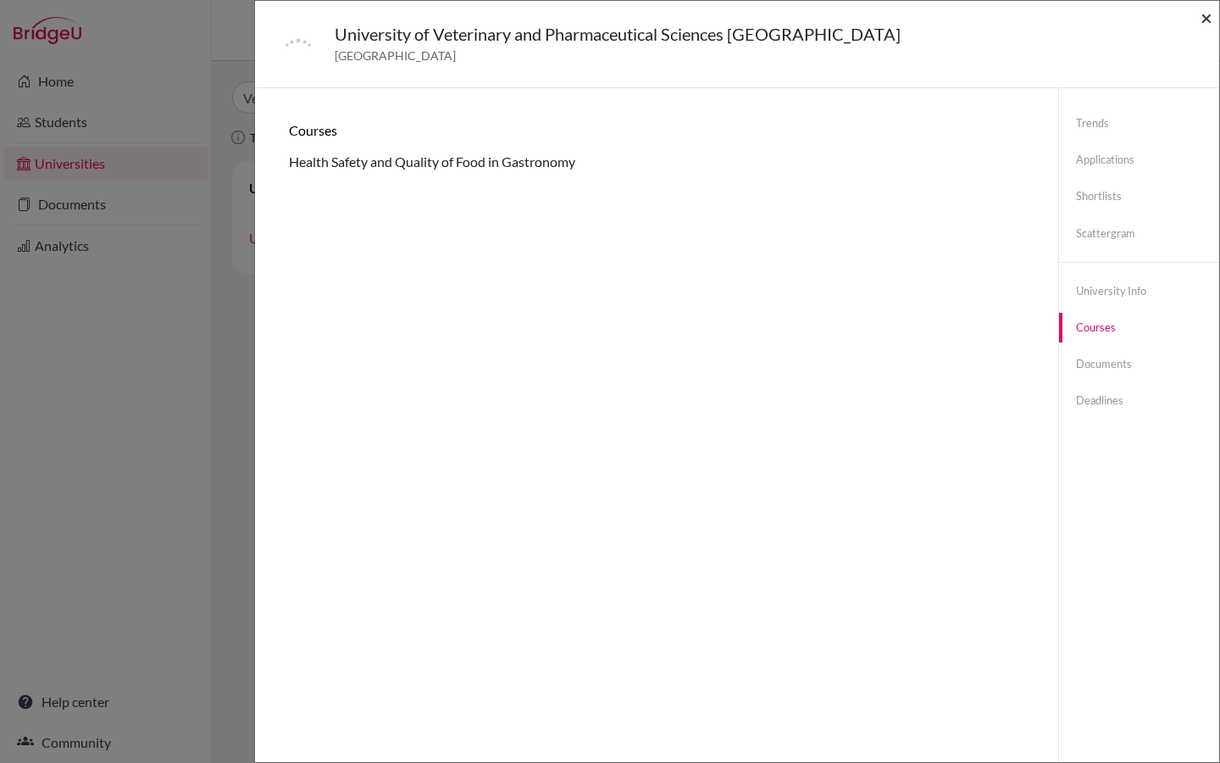
click at [1207, 21] on span "×" at bounding box center [1207, 17] width 12 height 25
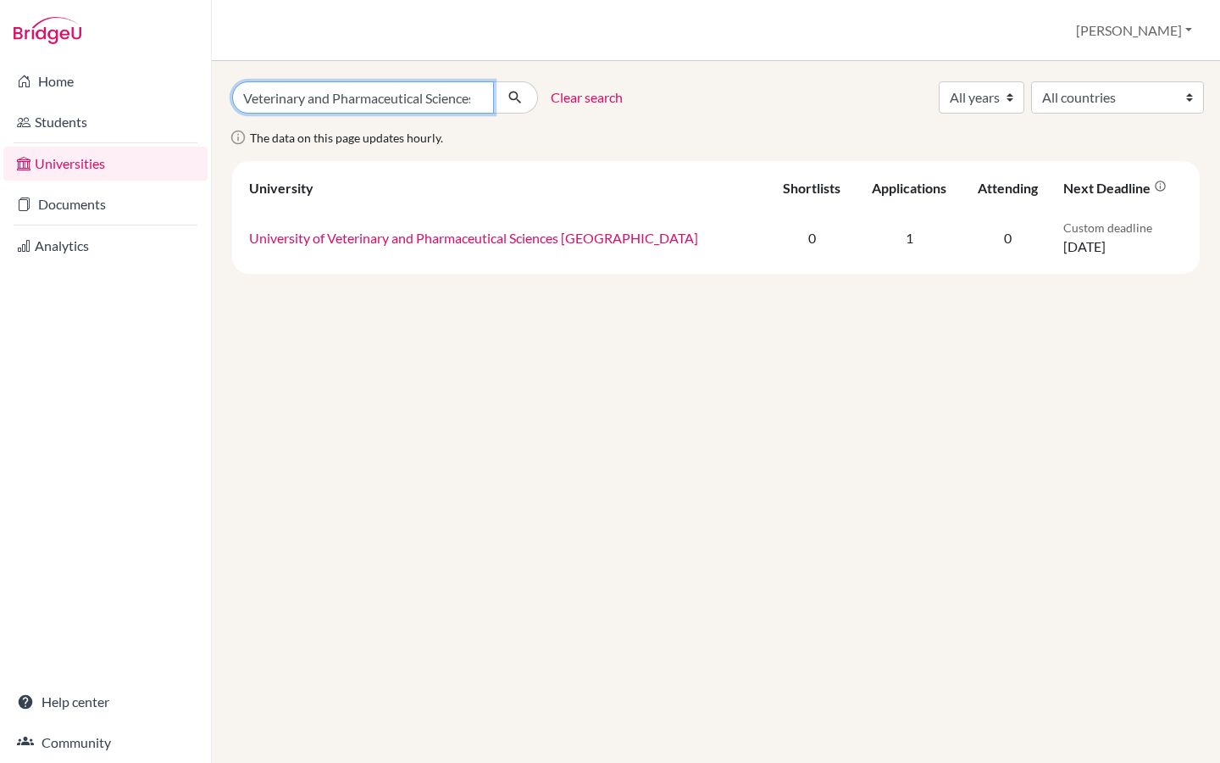
click at [472, 97] on input "Veterinary and Pharmaceutical Sciences [GEOGRAPHIC_DATA]" at bounding box center [363, 97] width 262 height 32
paste input "Nebrija University"
type input "Nebrija University"
click at [518, 103] on icon "submit" at bounding box center [515, 97] width 17 height 17
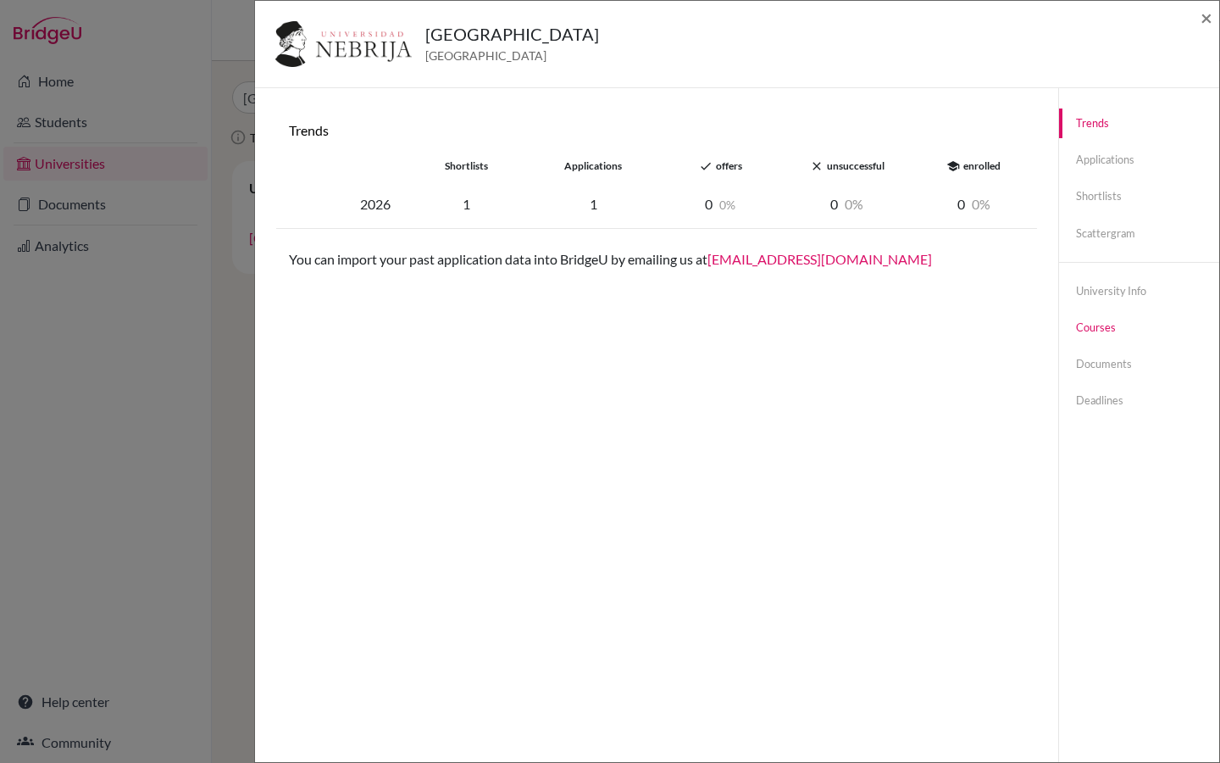
click at [1087, 330] on link "Courses" at bounding box center [1139, 328] width 160 height 30
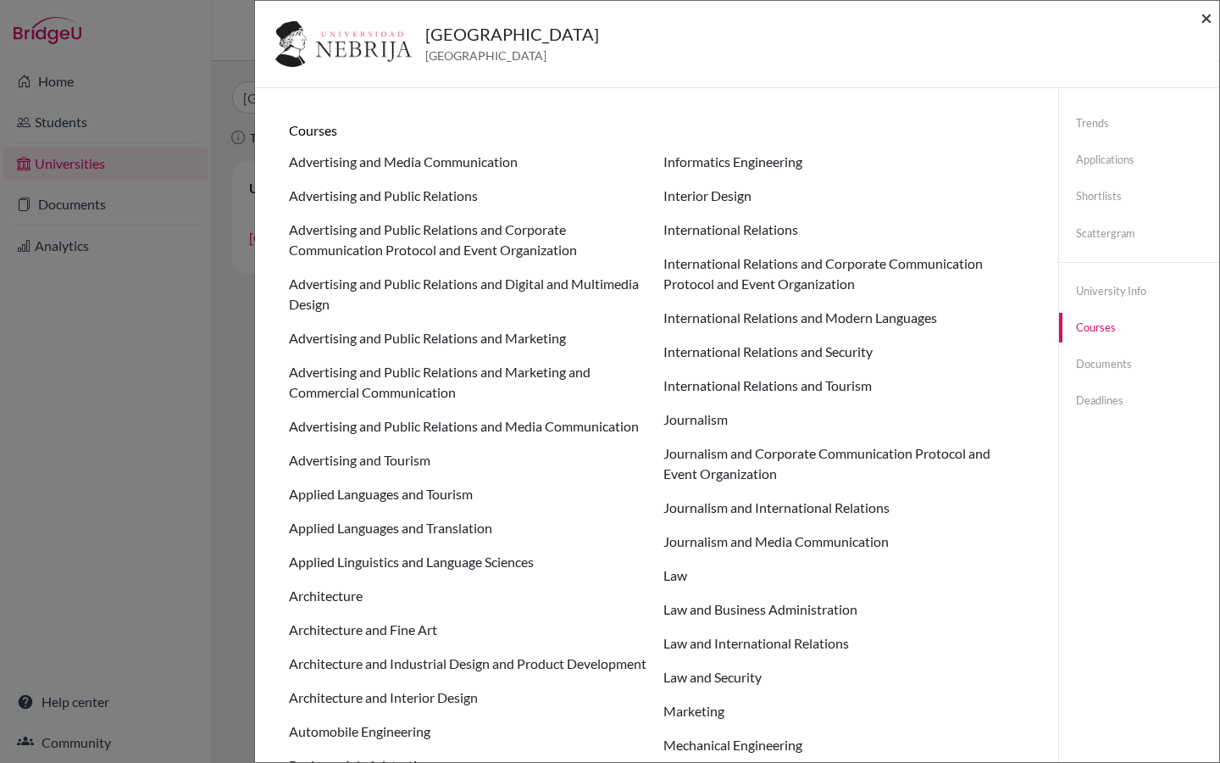
drag, startPoint x: 1208, startPoint y: 17, endPoint x: 1208, endPoint y: 668, distance: 650.8
click at [1208, 17] on span "×" at bounding box center [1207, 17] width 12 height 25
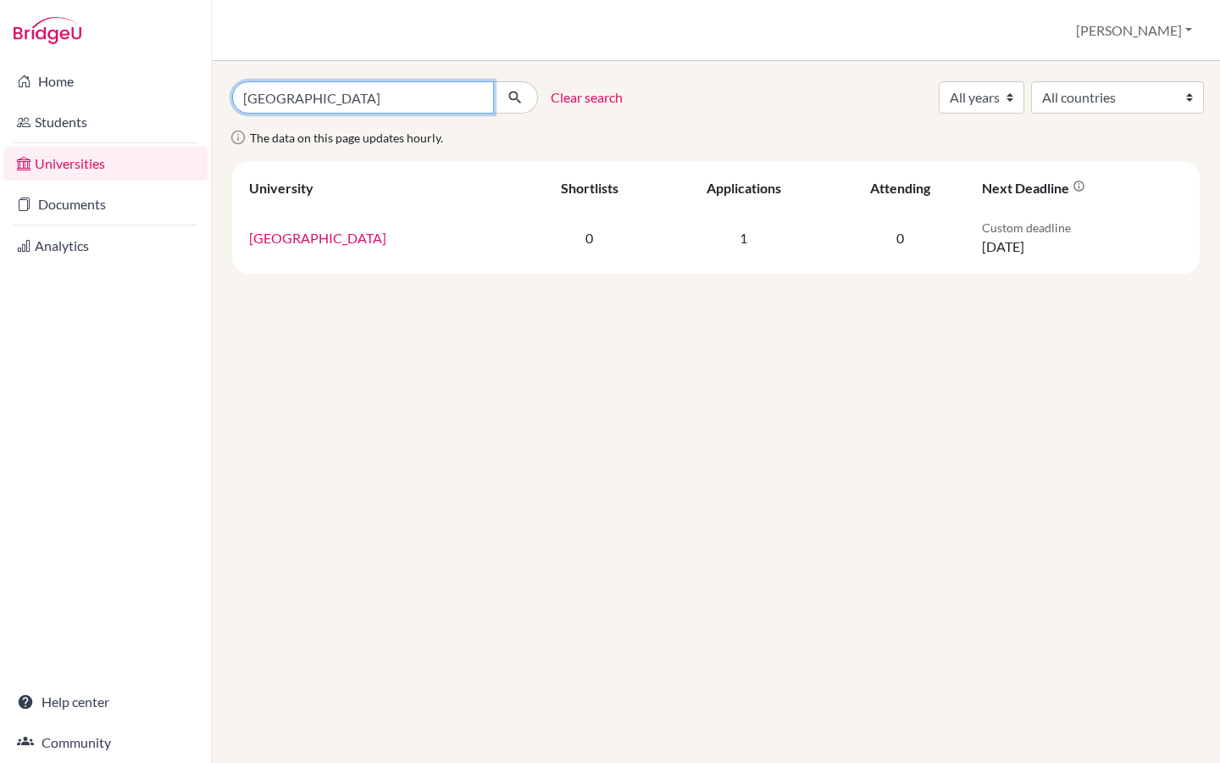
drag, startPoint x: 413, startPoint y: 100, endPoint x: 230, endPoint y: 99, distance: 182.2
click at [230, 99] on div "Nebrija University" at bounding box center [384, 97] width 331 height 32
paste input "University of Split"
type input "University of Split"
click at [520, 103] on icon "submit" at bounding box center [515, 97] width 17 height 17
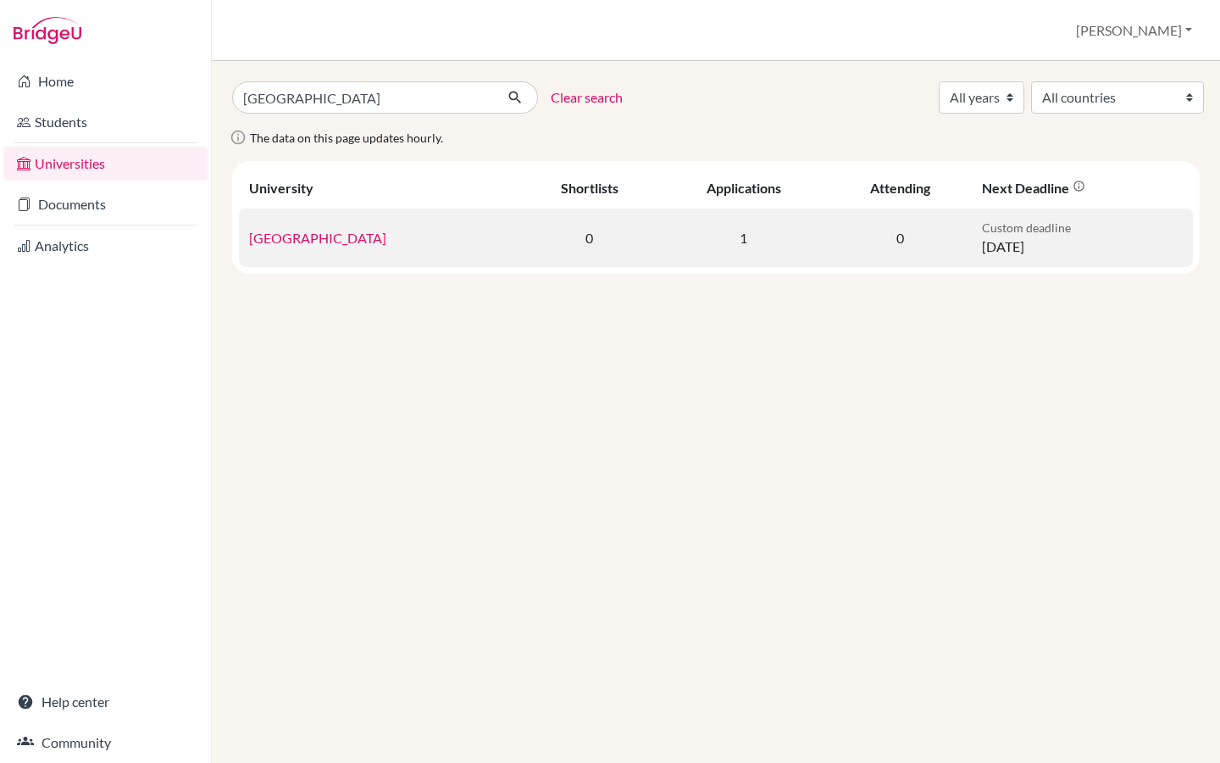
click at [331, 236] on link "[GEOGRAPHIC_DATA]" at bounding box center [317, 238] width 137 height 16
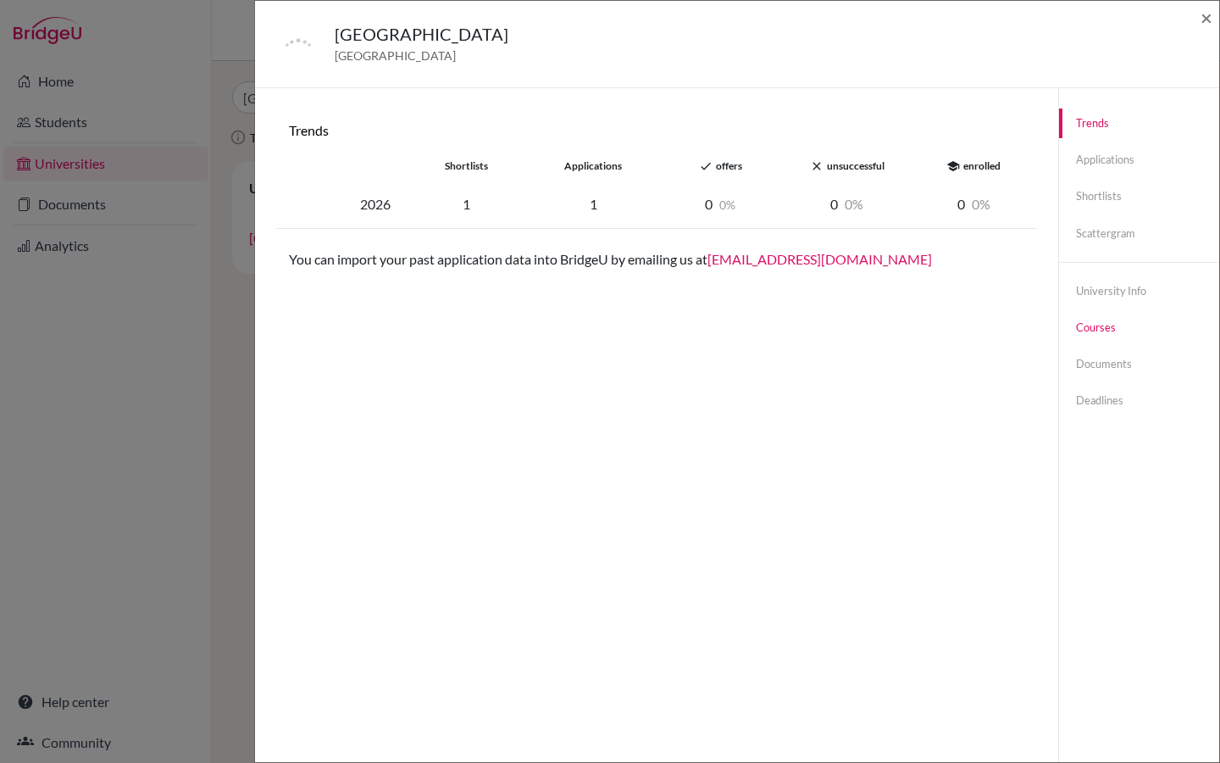
click at [1083, 325] on link "Courses" at bounding box center [1139, 328] width 160 height 30
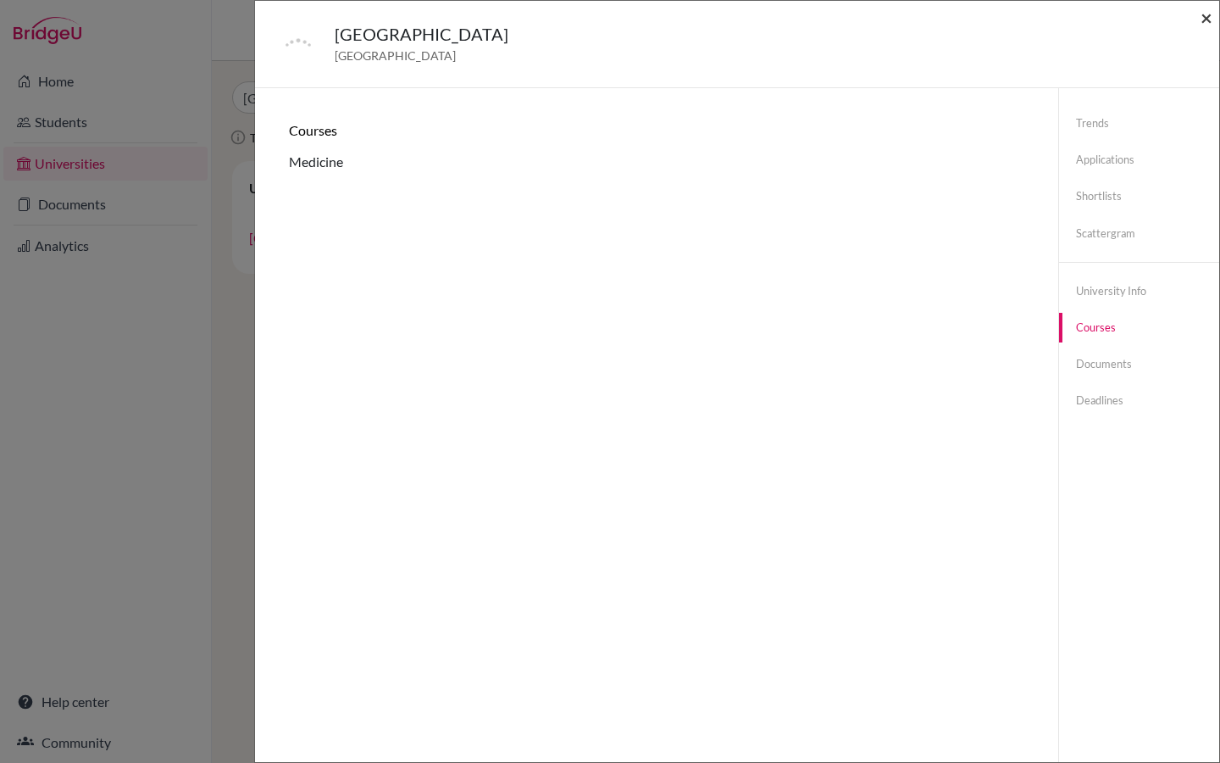
click at [1209, 10] on span "×" at bounding box center [1207, 17] width 12 height 25
